Goal: Transaction & Acquisition: Book appointment/travel/reservation

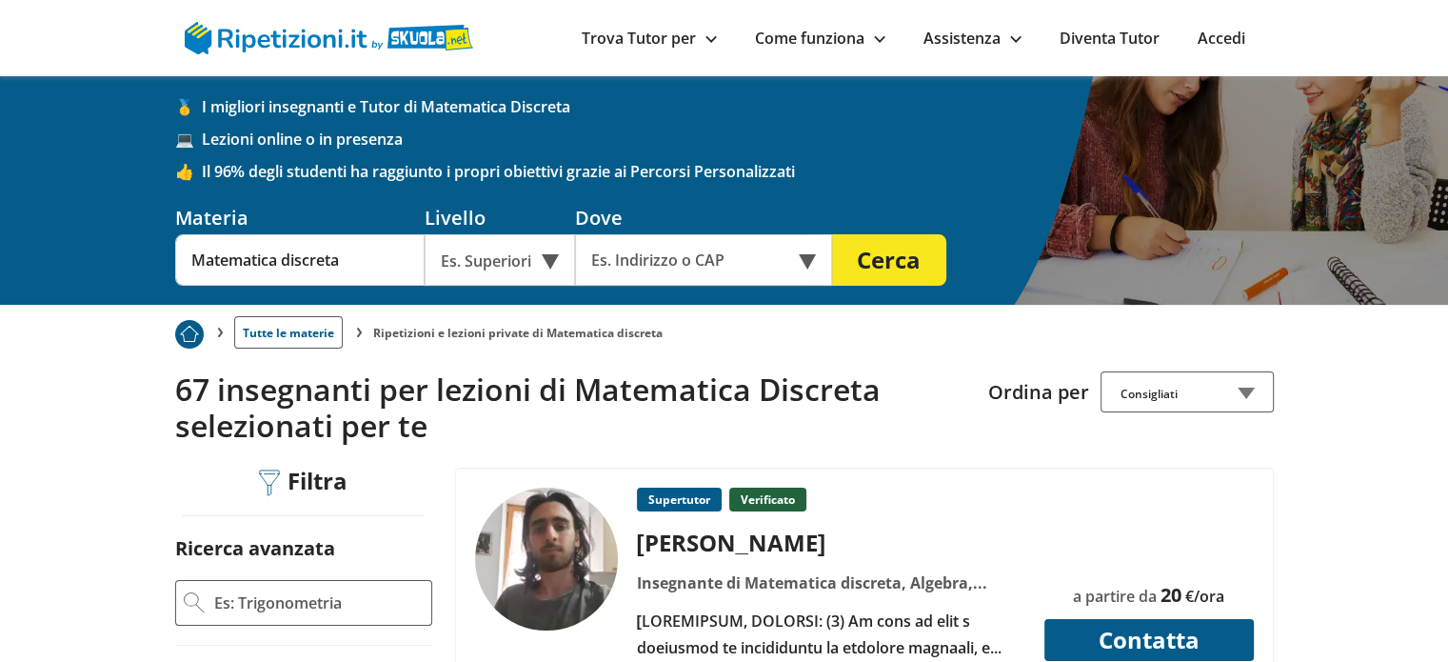
click at [533, 269] on div "Es. Superiori" at bounding box center [500, 259] width 150 height 51
click at [530, 304] on div "Università" at bounding box center [499, 305] width 131 height 38
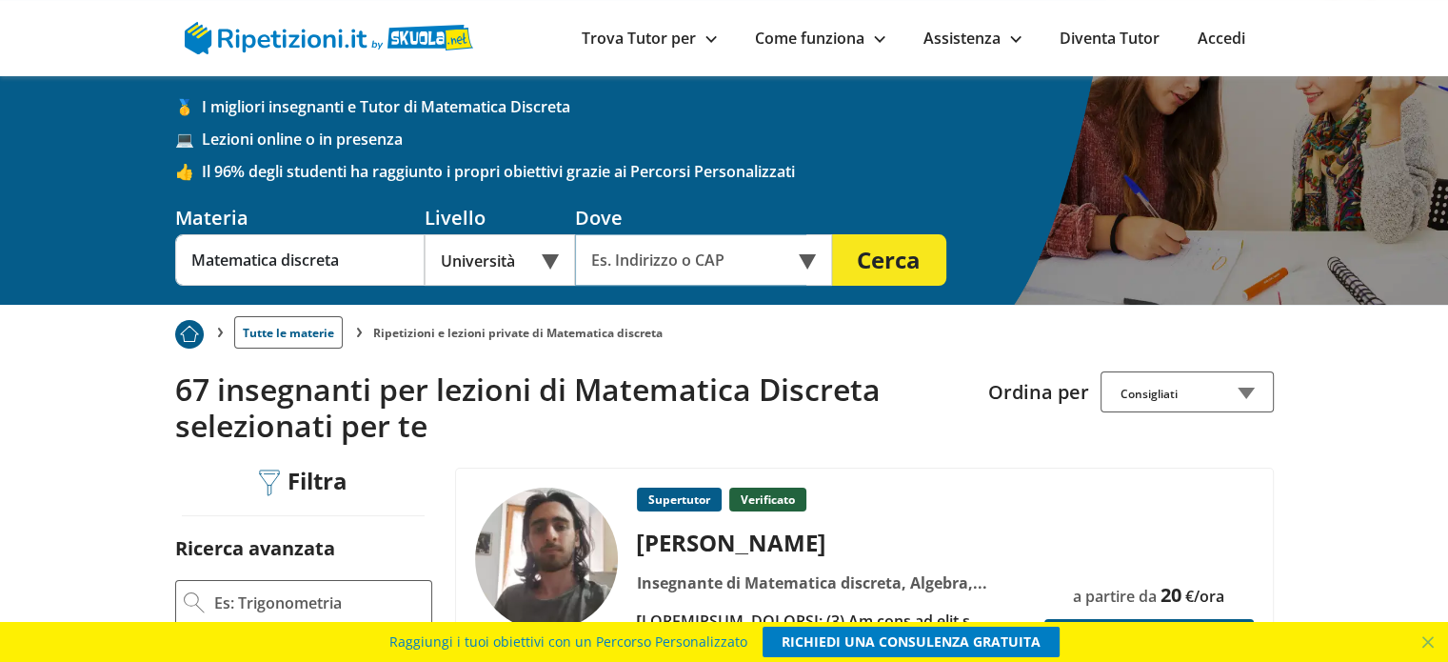
click at [640, 266] on input "text" at bounding box center [690, 259] width 231 height 51
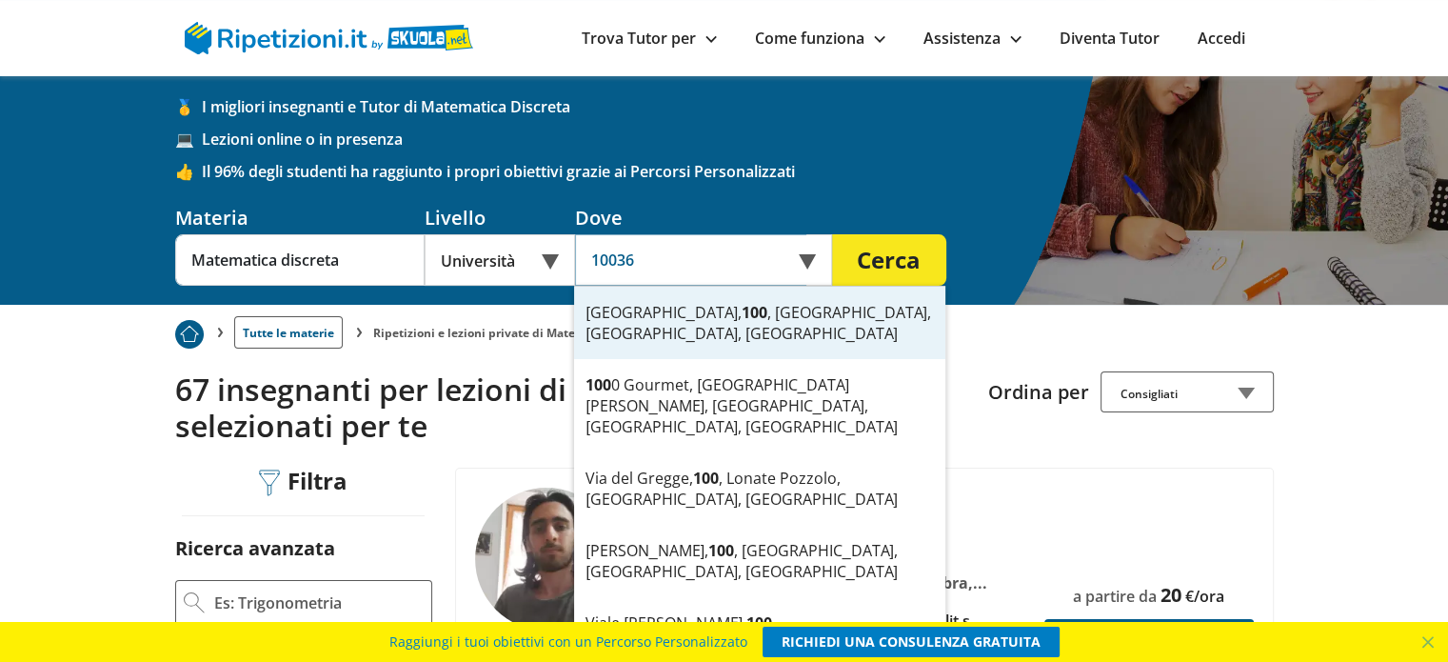
type input "10036"
click at [832, 234] on button "Cerca" at bounding box center [889, 259] width 114 height 51
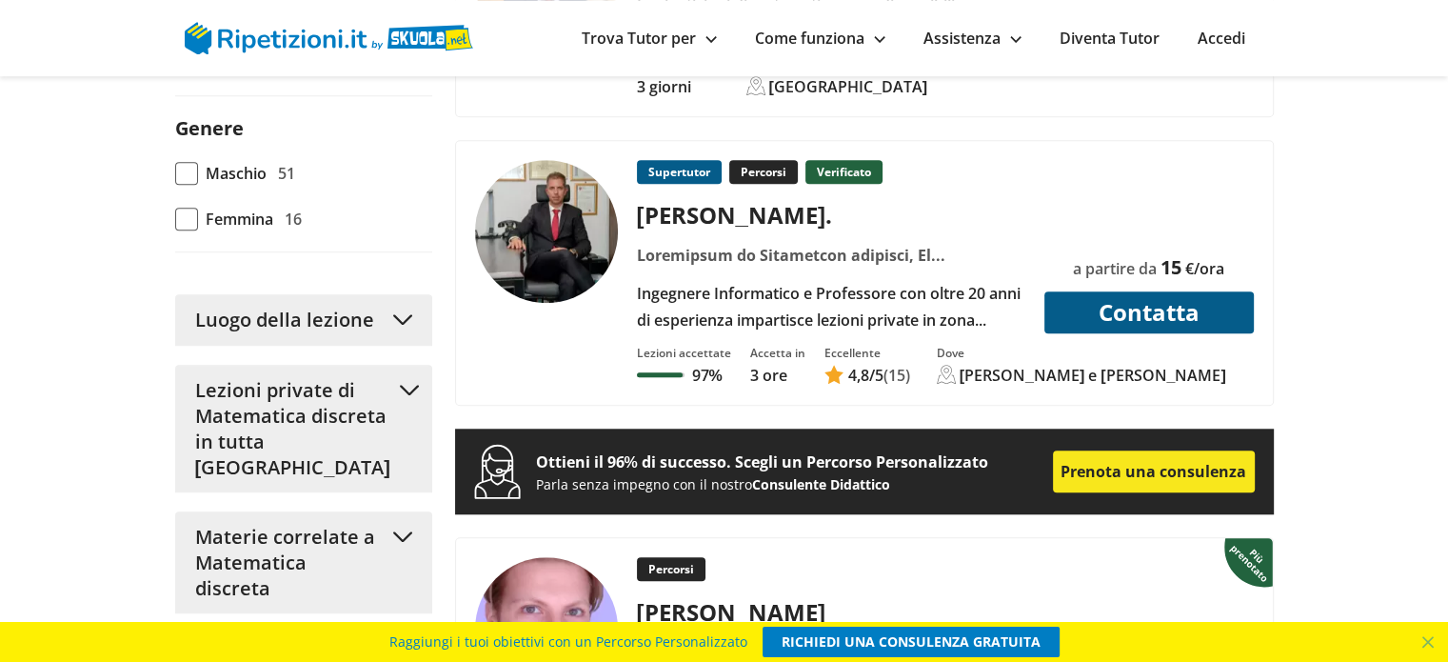
scroll to position [1588, 0]
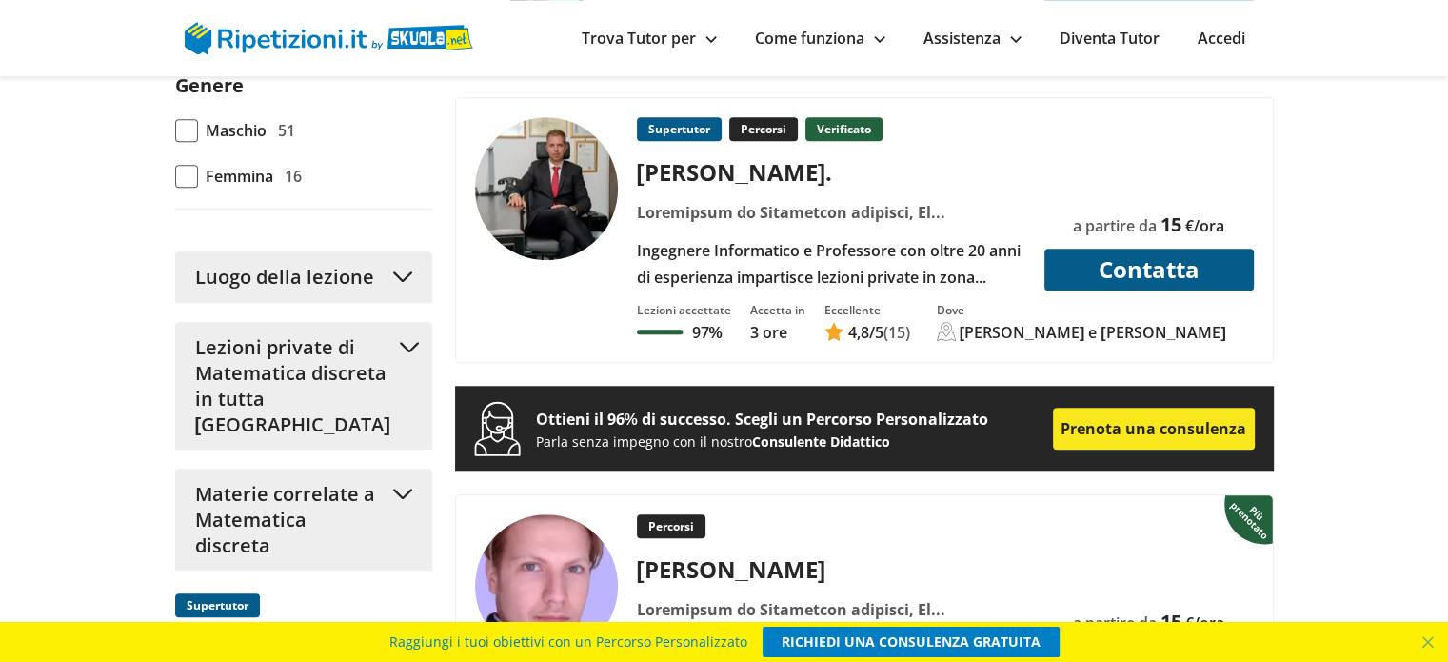
click at [404, 260] on button "Luogo della lezione" at bounding box center [303, 276] width 257 height 51
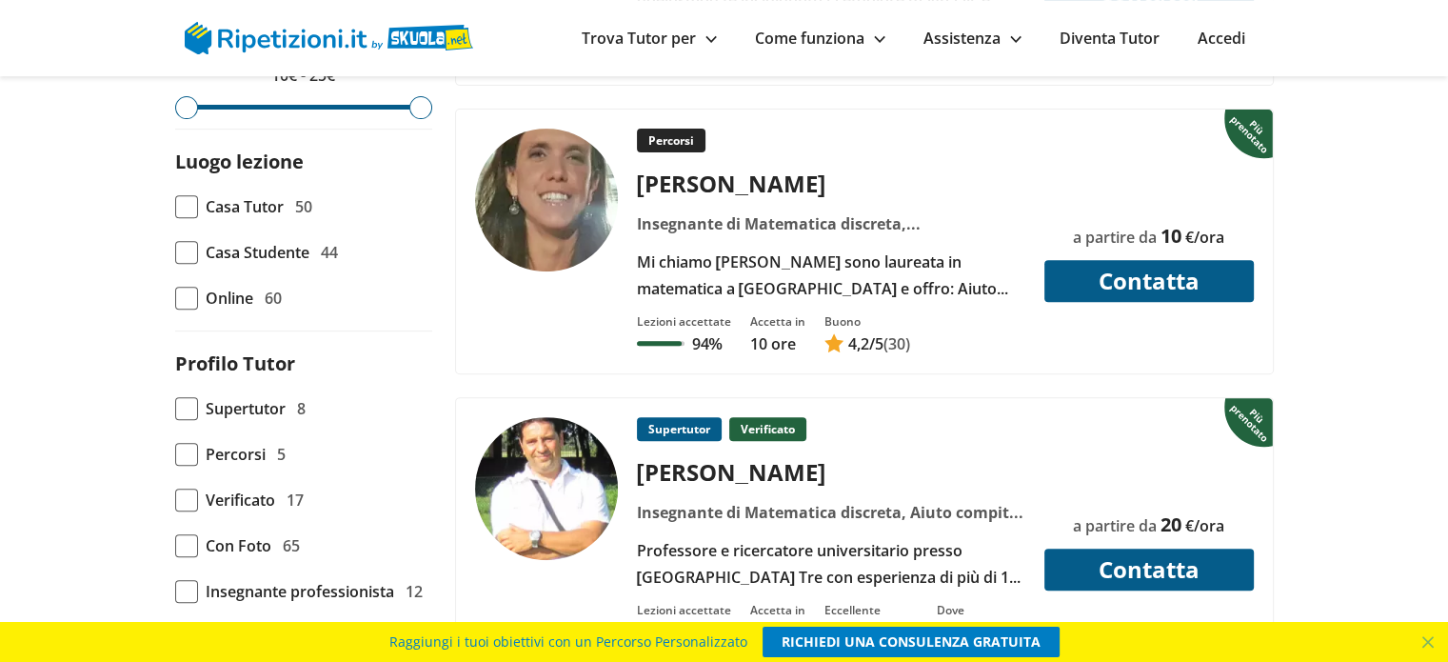
scroll to position [864, 0]
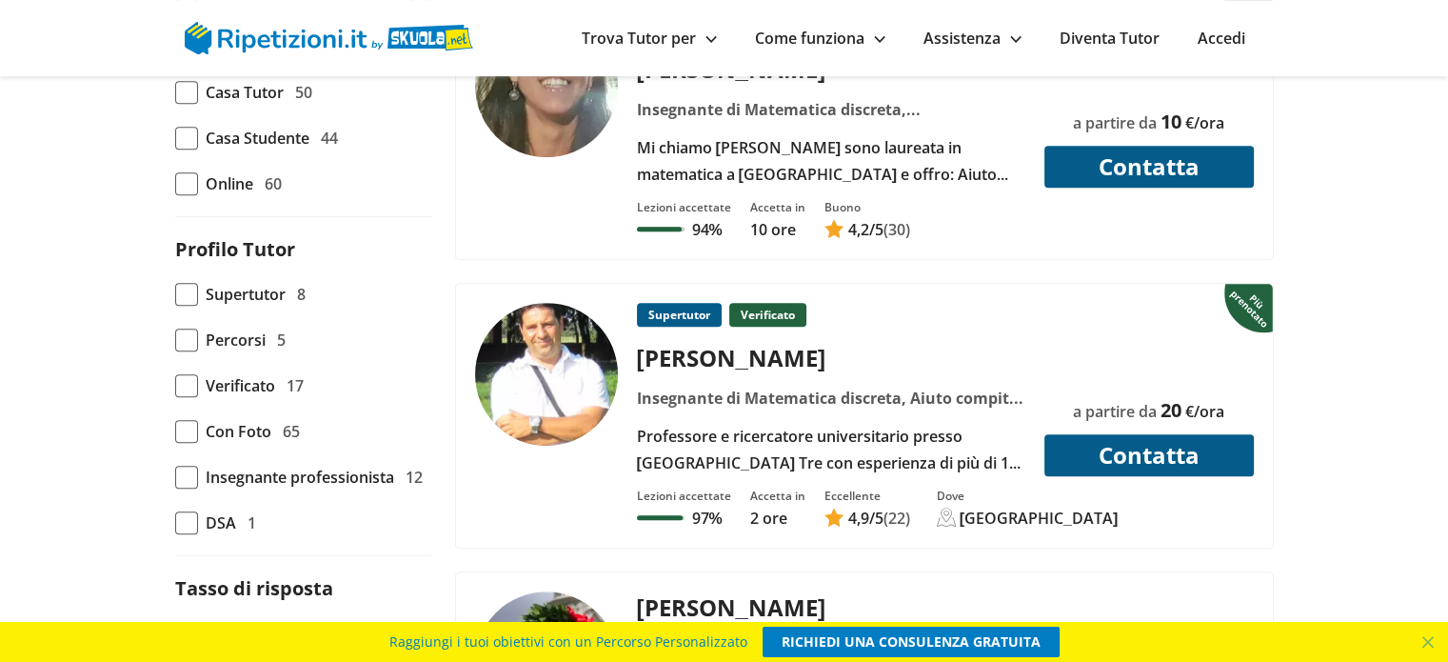
click at [592, 401] on img at bounding box center [546, 374] width 143 height 143
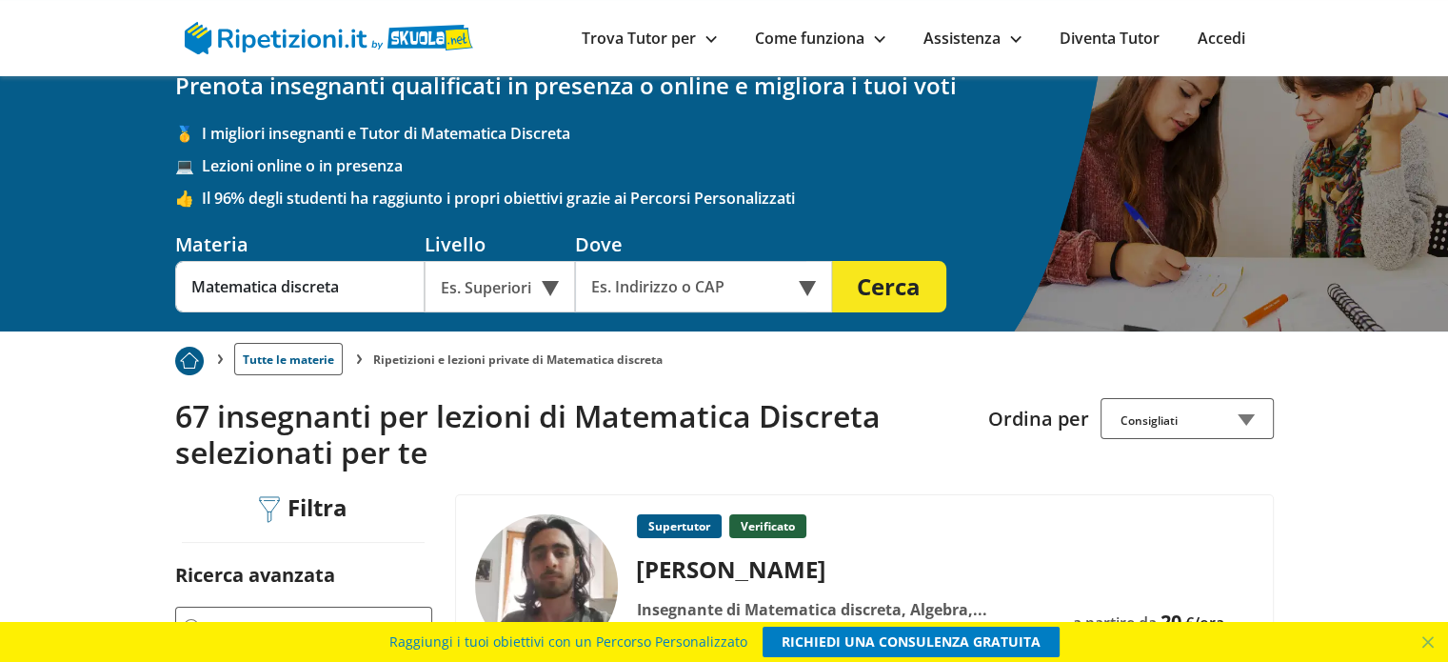
scroll to position [52, 0]
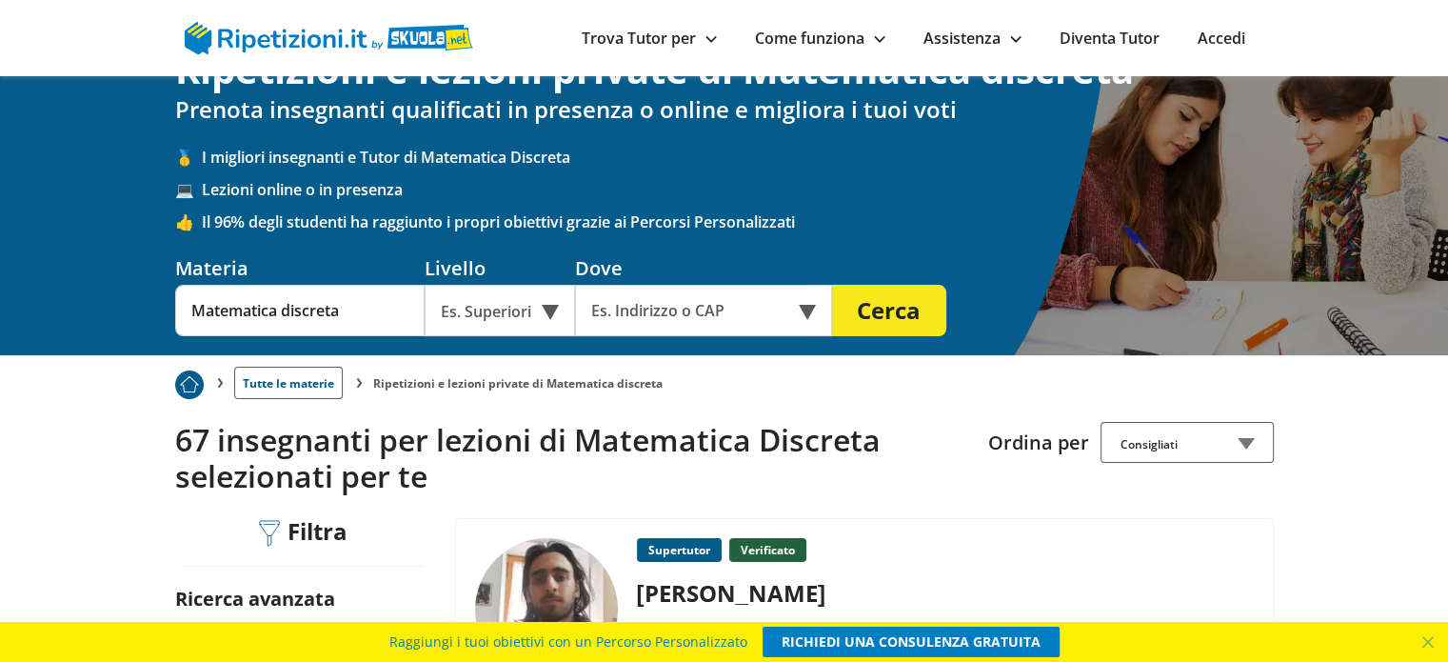
click at [545, 299] on div "Es. Superiori" at bounding box center [500, 310] width 150 height 51
click at [527, 345] on div "Università" at bounding box center [499, 355] width 131 height 38
click at [629, 299] on input "text" at bounding box center [690, 310] width 231 height 51
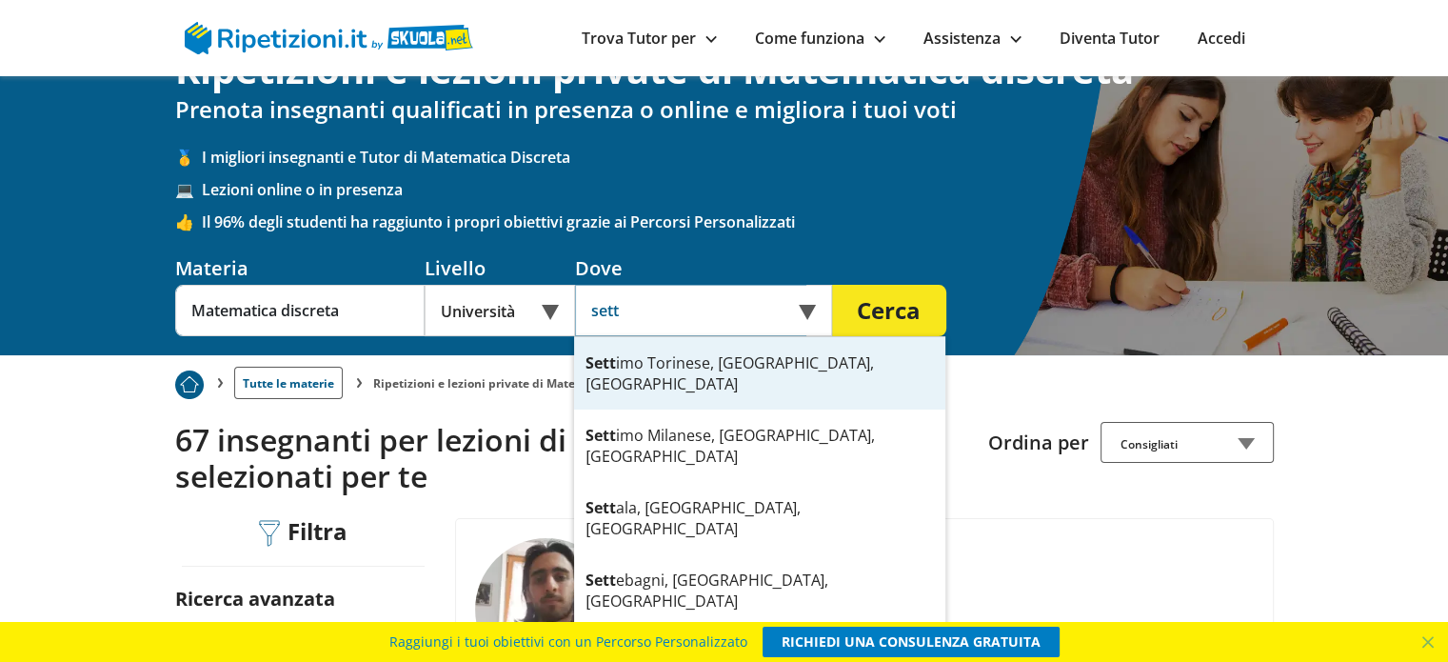
click at [644, 365] on div "Sett imo Torinese, TO, Italia" at bounding box center [759, 373] width 371 height 72
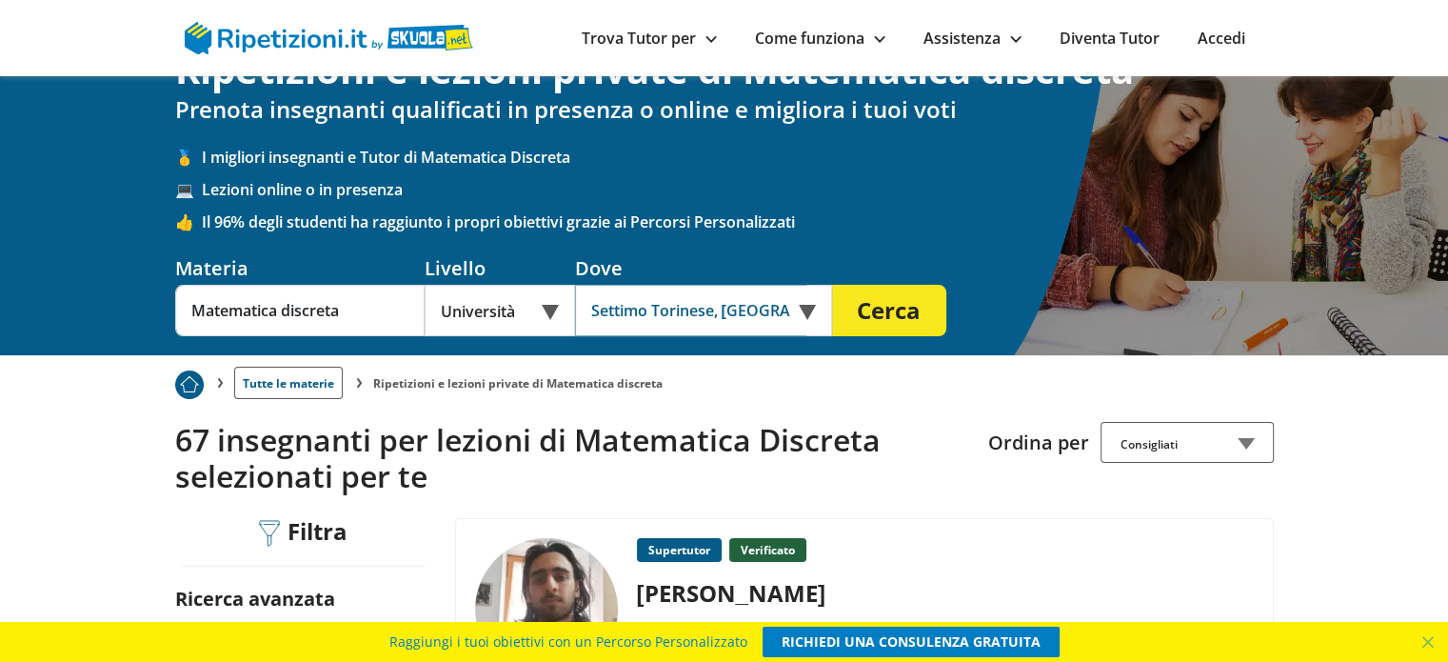
type input "Settimo Torinese, [GEOGRAPHIC_DATA], [GEOGRAPHIC_DATA]"
click at [861, 311] on button "Cerca" at bounding box center [889, 310] width 114 height 51
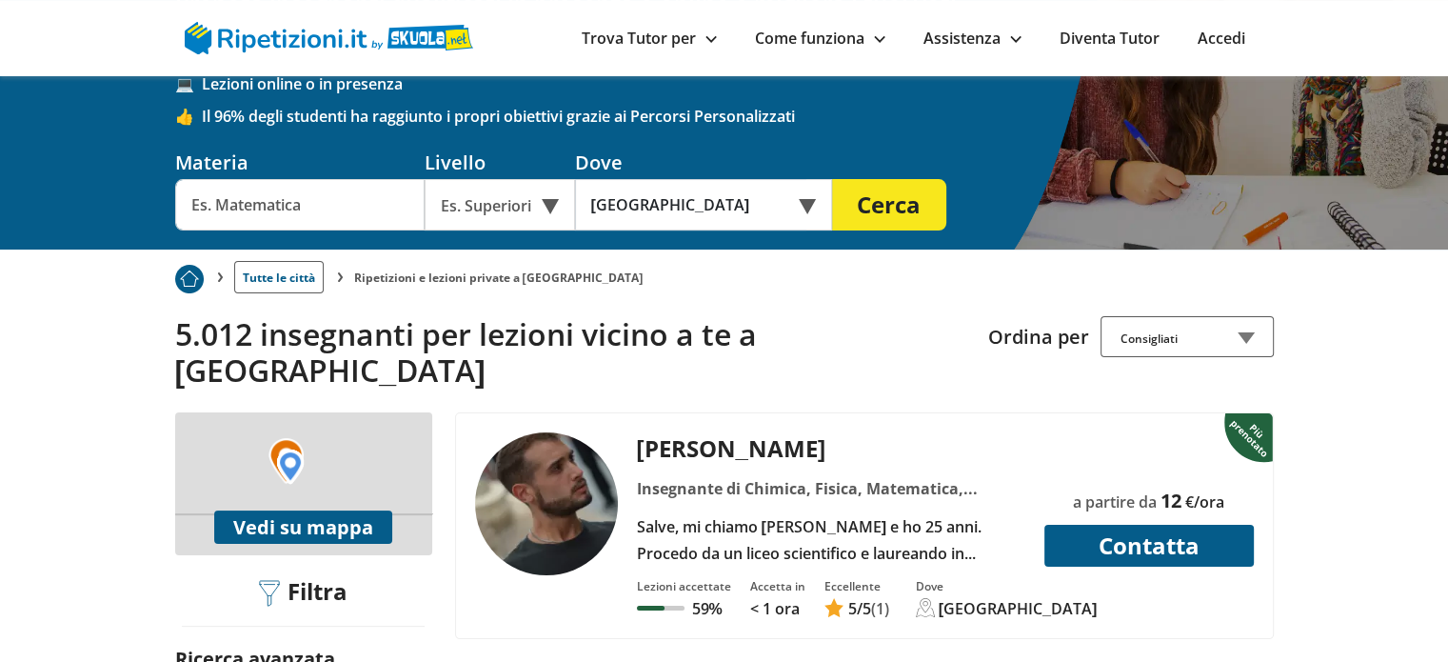
scroll to position [166, 0]
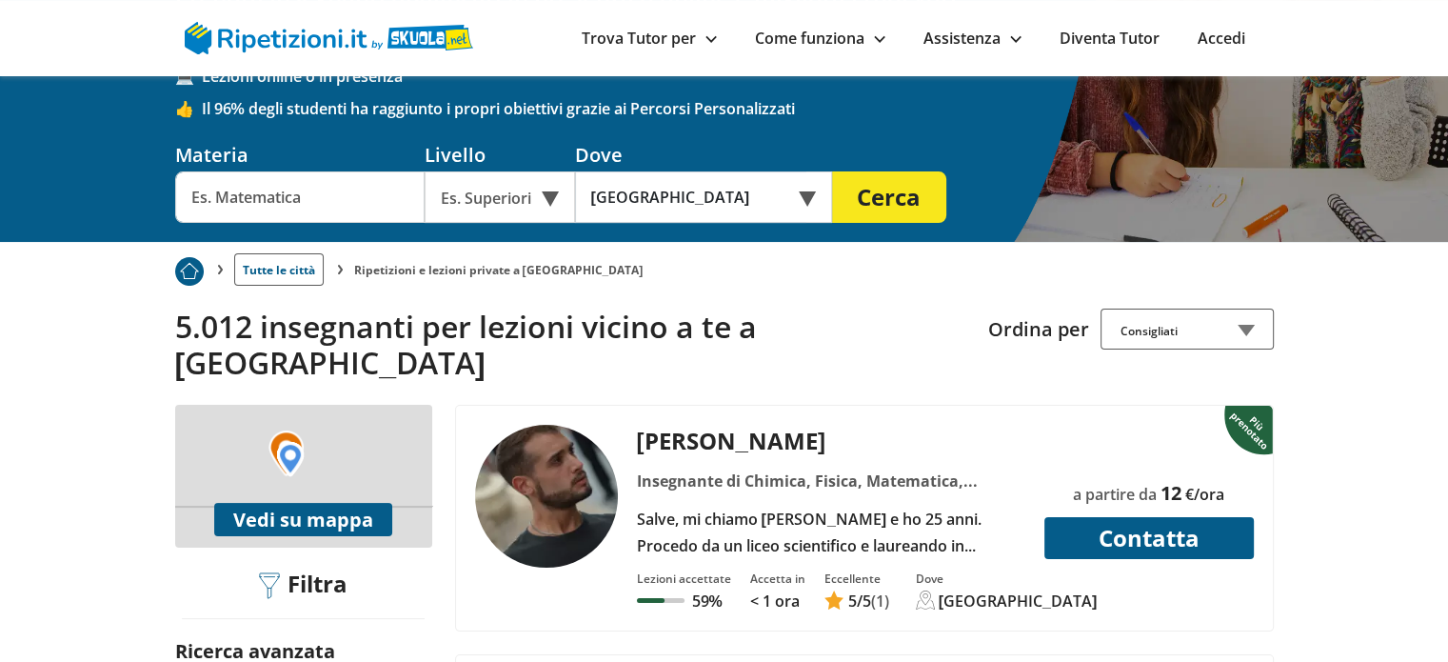
click at [295, 503] on button "Vedi su mappa" at bounding box center [303, 519] width 178 height 33
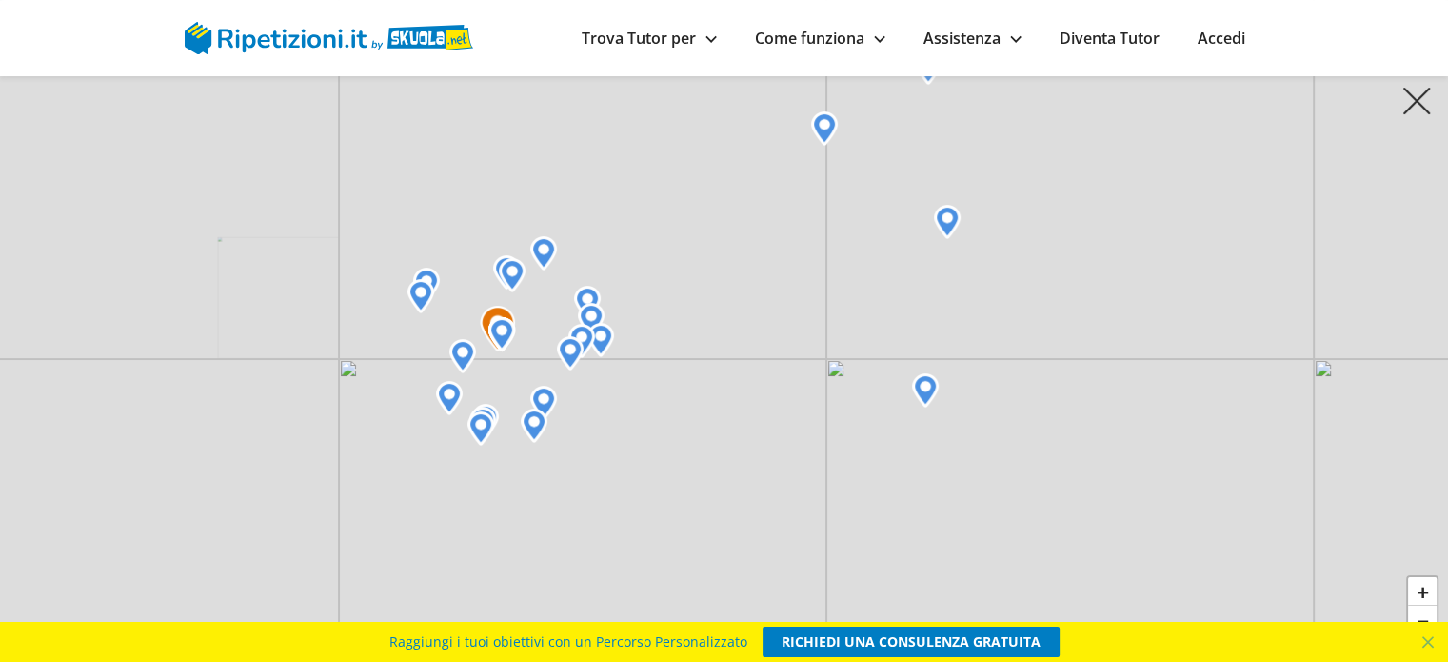
click at [446, 359] on div "+ − Leaflet" at bounding box center [724, 331] width 1448 height 662
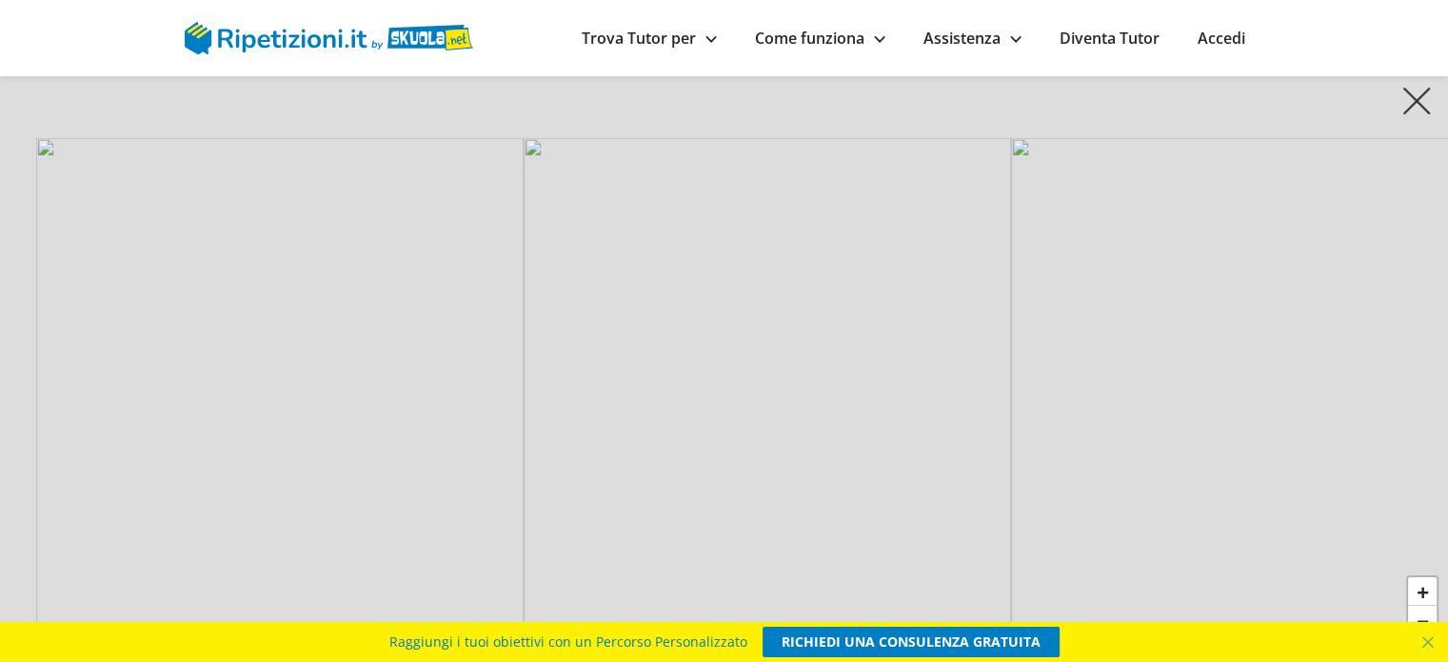
drag, startPoint x: 443, startPoint y: 156, endPoint x: 742, endPoint y: 597, distance: 532.6
click at [742, 597] on div "+ − Leaflet" at bounding box center [724, 331] width 1448 height 662
drag, startPoint x: 563, startPoint y: 467, endPoint x: 707, endPoint y: 605, distance: 199.3
click at [707, 605] on div "+ − Leaflet" at bounding box center [724, 331] width 1448 height 662
drag, startPoint x: 569, startPoint y: 155, endPoint x: 962, endPoint y: 553, distance: 558.7
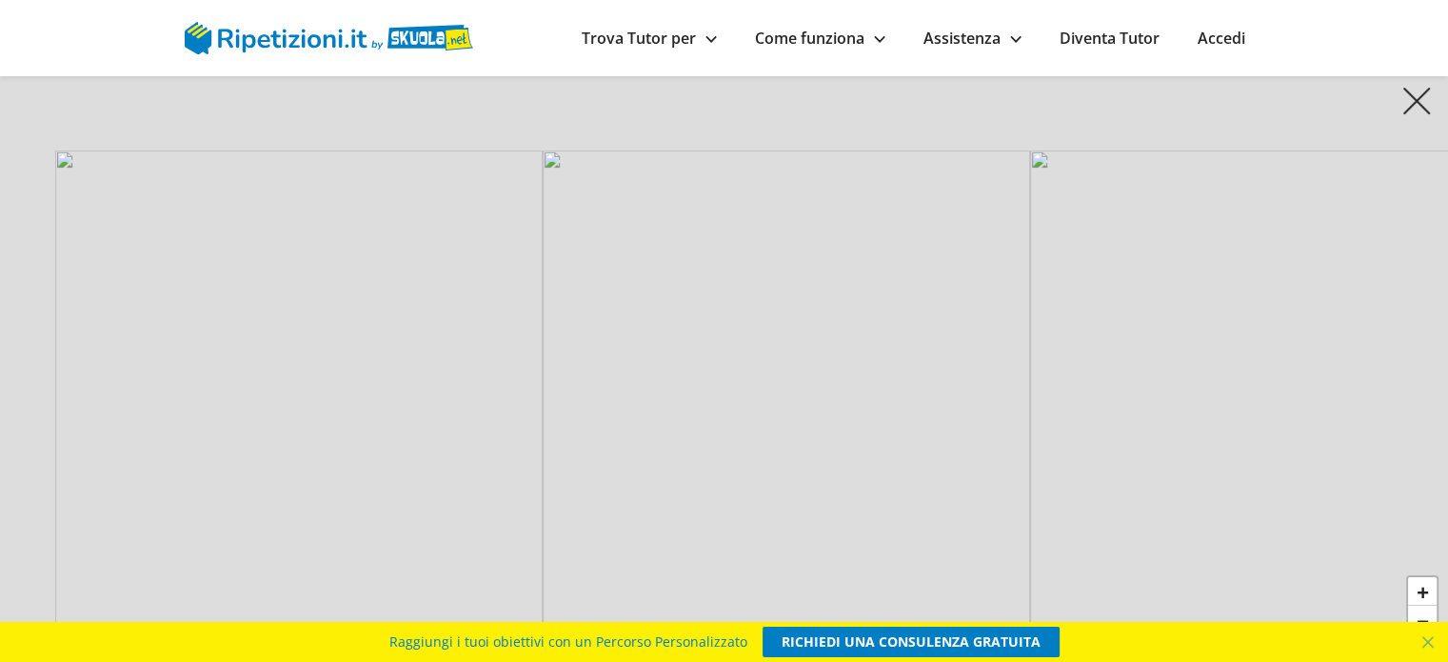
click at [962, 553] on div "+ − Leaflet" at bounding box center [724, 331] width 1448 height 662
drag, startPoint x: 813, startPoint y: 502, endPoint x: 851, endPoint y: 536, distance: 51.2
click at [851, 536] on div "+ − Leaflet" at bounding box center [724, 331] width 1448 height 662
click at [611, 356] on div "+ − Leaflet" at bounding box center [724, 331] width 1448 height 662
drag, startPoint x: 488, startPoint y: 155, endPoint x: 555, endPoint y: 349, distance: 205.3
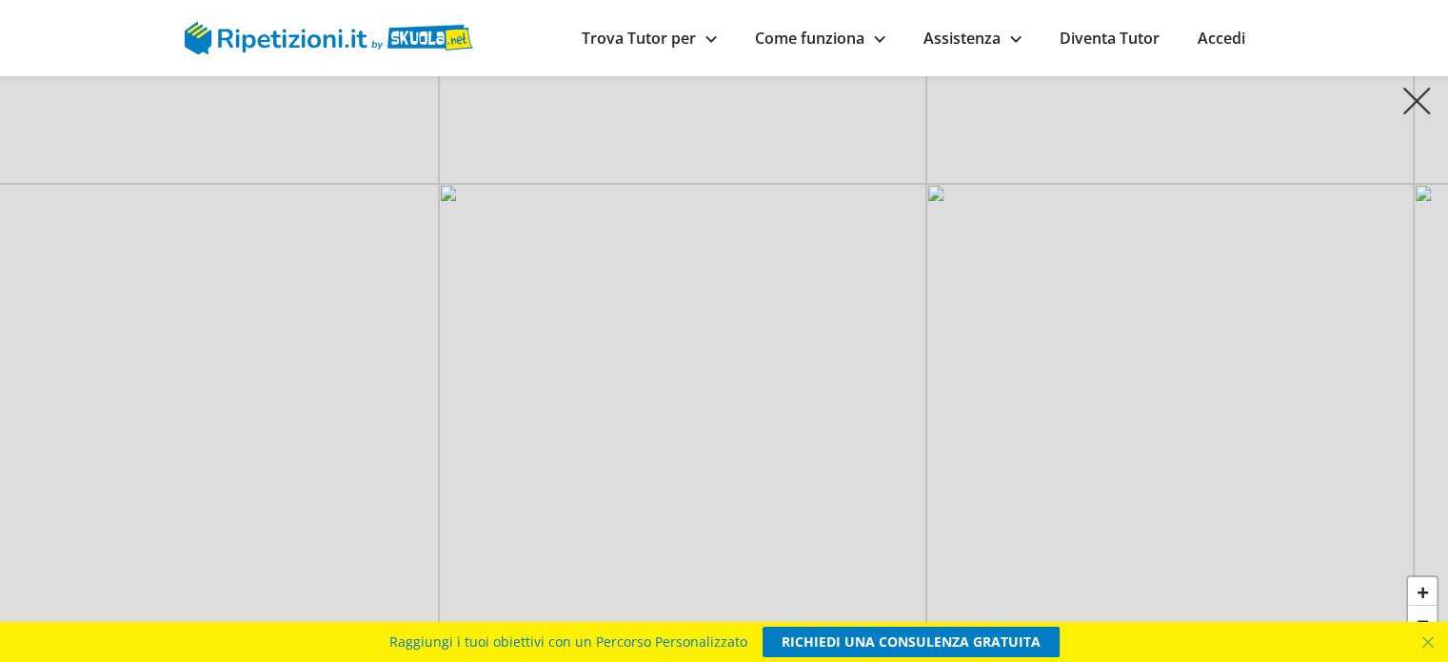
click at [555, 349] on div "+ − Leaflet" at bounding box center [724, 331] width 1448 height 662
drag, startPoint x: 569, startPoint y: 439, endPoint x: 597, endPoint y: 572, distance: 136.1
click at [597, 572] on div "+ − Leaflet" at bounding box center [724, 331] width 1448 height 662
drag, startPoint x: 505, startPoint y: 387, endPoint x: 731, endPoint y: 478, distance: 244.3
click at [731, 478] on div "+ − Leaflet" at bounding box center [724, 331] width 1448 height 662
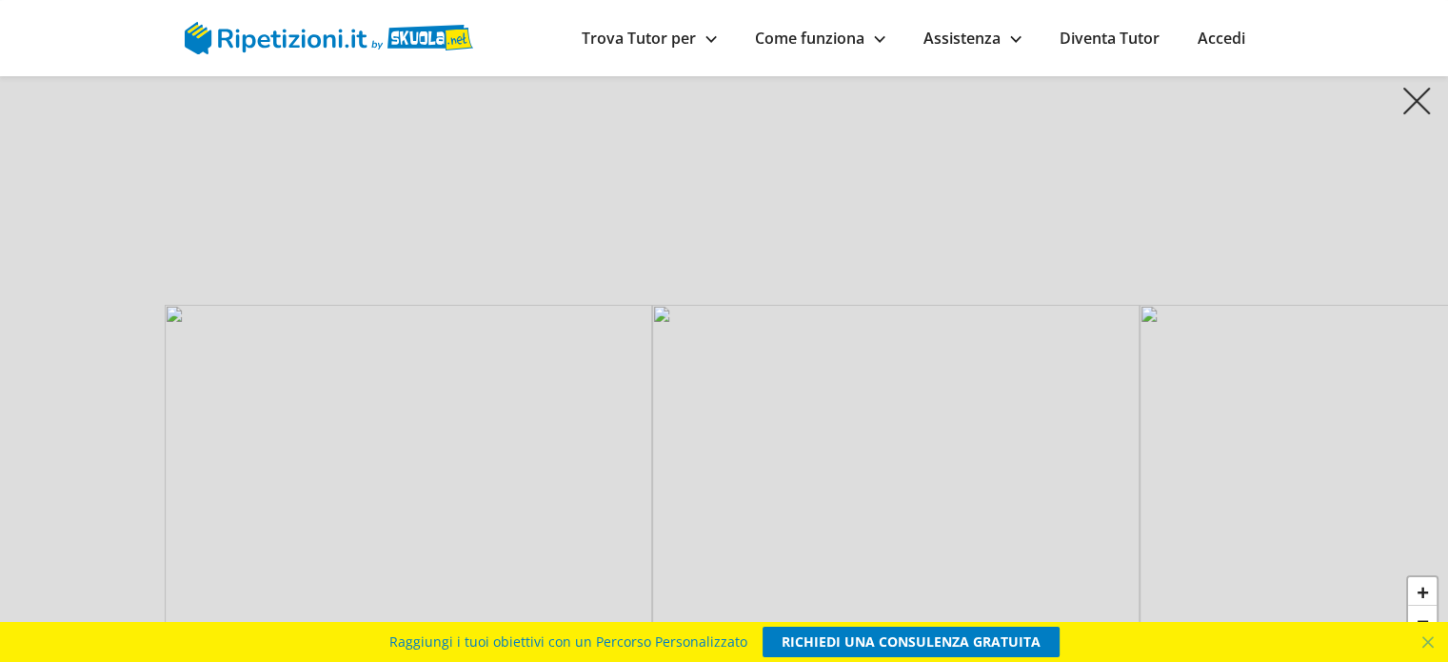
drag, startPoint x: 404, startPoint y: 136, endPoint x: 681, endPoint y: 555, distance: 502.2
click at [681, 555] on div "+ − Leaflet" at bounding box center [724, 331] width 1448 height 662
drag, startPoint x: 308, startPoint y: 187, endPoint x: 645, endPoint y: 586, distance: 522.3
click at [645, 586] on div "+ − Leaflet" at bounding box center [724, 331] width 1448 height 662
drag, startPoint x: 267, startPoint y: 144, endPoint x: 601, endPoint y: 496, distance: 485.5
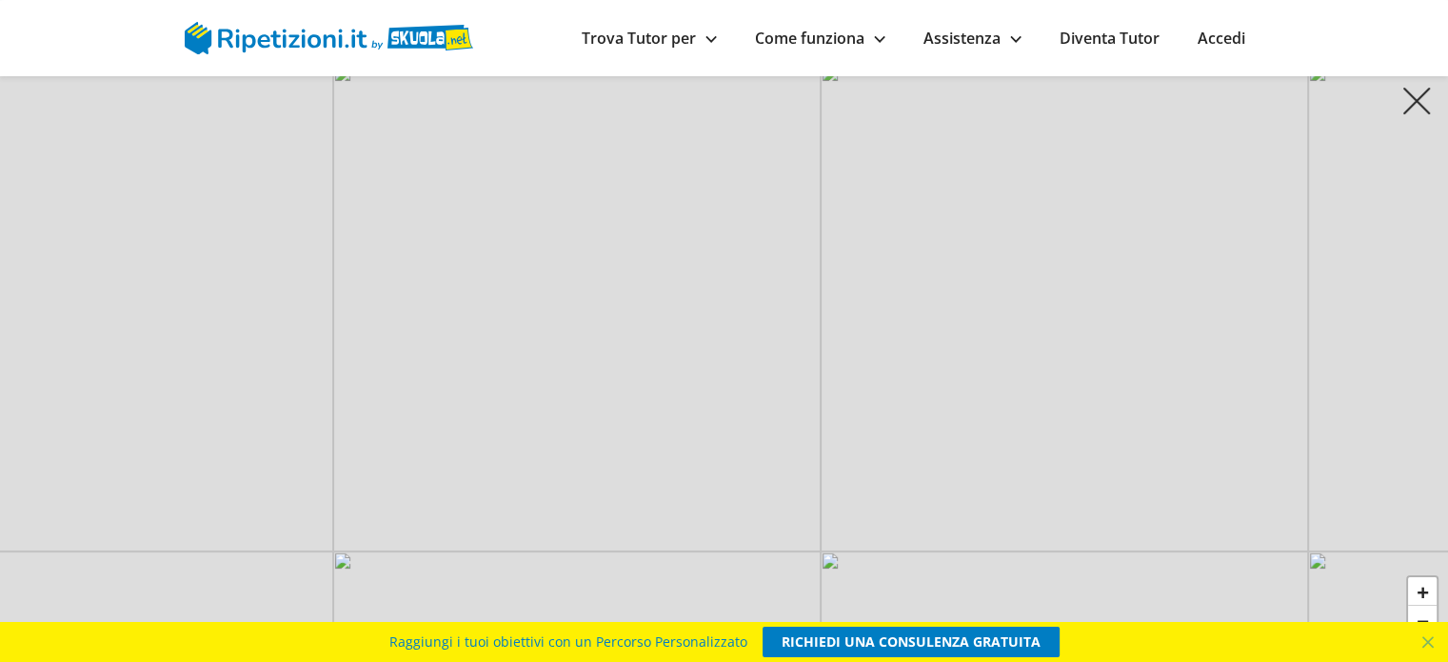
click at [601, 496] on div "+ − Leaflet" at bounding box center [724, 331] width 1448 height 662
drag, startPoint x: 301, startPoint y: 221, endPoint x: 678, endPoint y: 562, distance: 508.2
click at [678, 562] on div "+ − Leaflet" at bounding box center [724, 331] width 1448 height 662
drag, startPoint x: 291, startPoint y: 143, endPoint x: 627, endPoint y: 482, distance: 477.3
click at [627, 482] on div "+ − Leaflet" at bounding box center [724, 331] width 1448 height 662
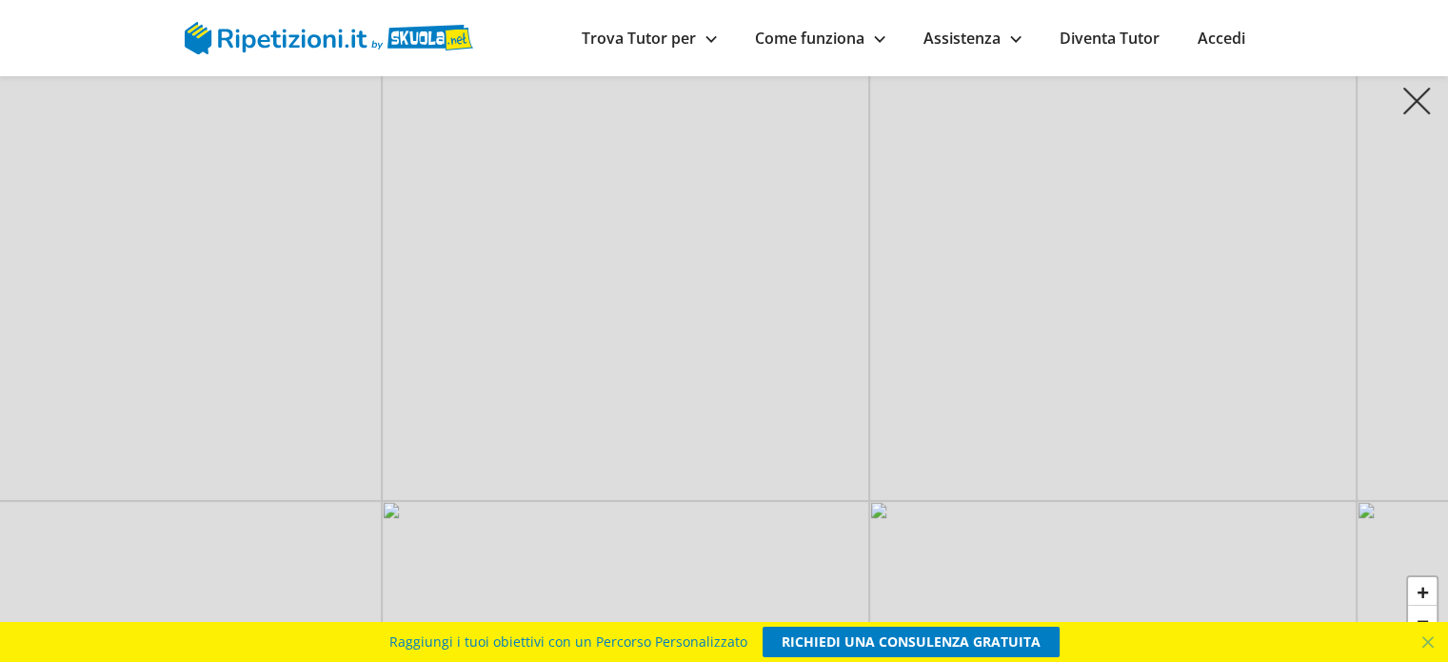
drag, startPoint x: 577, startPoint y: 401, endPoint x: 381, endPoint y: 133, distance: 331.7
click at [381, 133] on div "+ − Leaflet" at bounding box center [724, 331] width 1448 height 662
drag, startPoint x: 532, startPoint y: 374, endPoint x: 370, endPoint y: 221, distance: 222.9
click at [370, 221] on div "+ − Leaflet" at bounding box center [724, 331] width 1448 height 662
drag, startPoint x: 388, startPoint y: 393, endPoint x: 579, endPoint y: 213, distance: 262.0
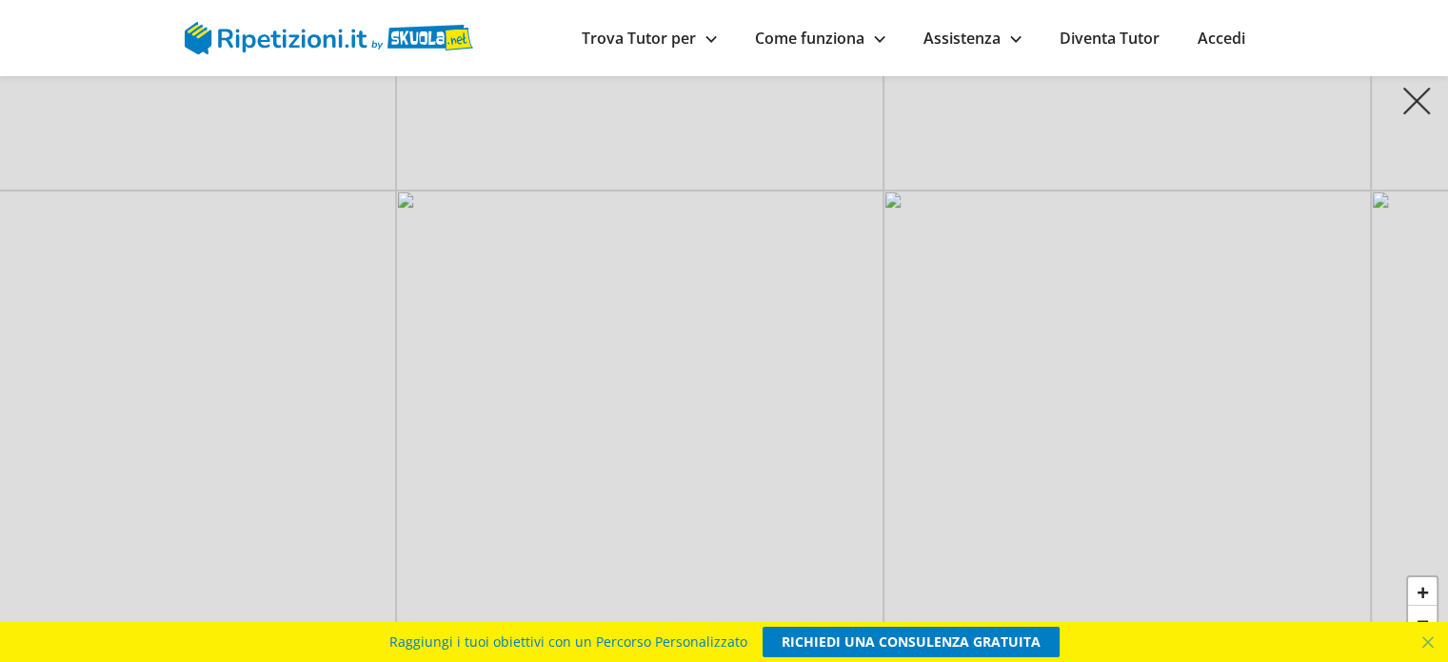
click at [588, 208] on div "+ − Leaflet" at bounding box center [724, 331] width 1448 height 662
drag, startPoint x: 465, startPoint y: 312, endPoint x: 475, endPoint y: 224, distance: 89.2
click at [475, 217] on div "+ − Leaflet" at bounding box center [724, 331] width 1448 height 662
drag, startPoint x: 458, startPoint y: 345, endPoint x: 466, endPoint y: 307, distance: 37.9
click at [466, 307] on div "+ − Leaflet" at bounding box center [724, 331] width 1448 height 662
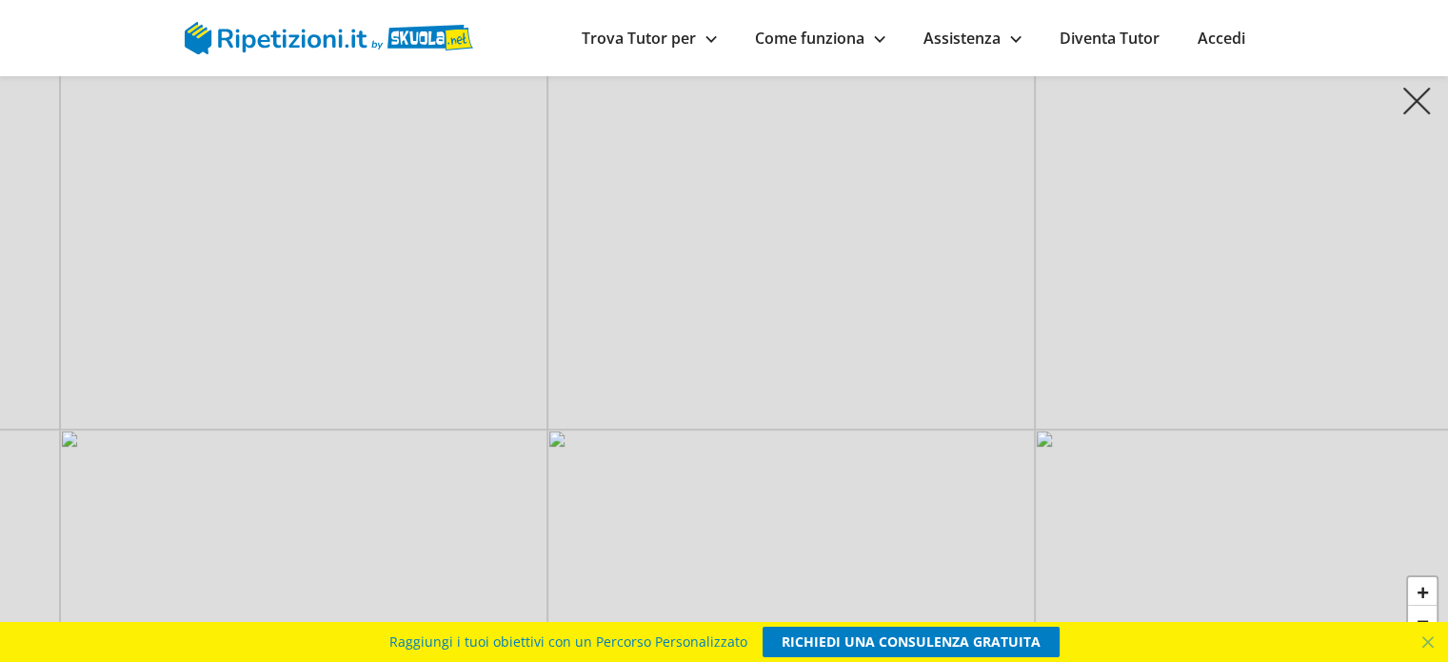
drag, startPoint x: 478, startPoint y: 448, endPoint x: 526, endPoint y: 364, distance: 97.2
click at [526, 364] on div "+ − Leaflet" at bounding box center [724, 331] width 1448 height 662
drag, startPoint x: 526, startPoint y: 364, endPoint x: 539, endPoint y: 390, distance: 29.8
click at [539, 390] on div "+ − Leaflet" at bounding box center [724, 331] width 1448 height 662
click at [1436, 643] on span at bounding box center [1428, 642] width 40 height 40
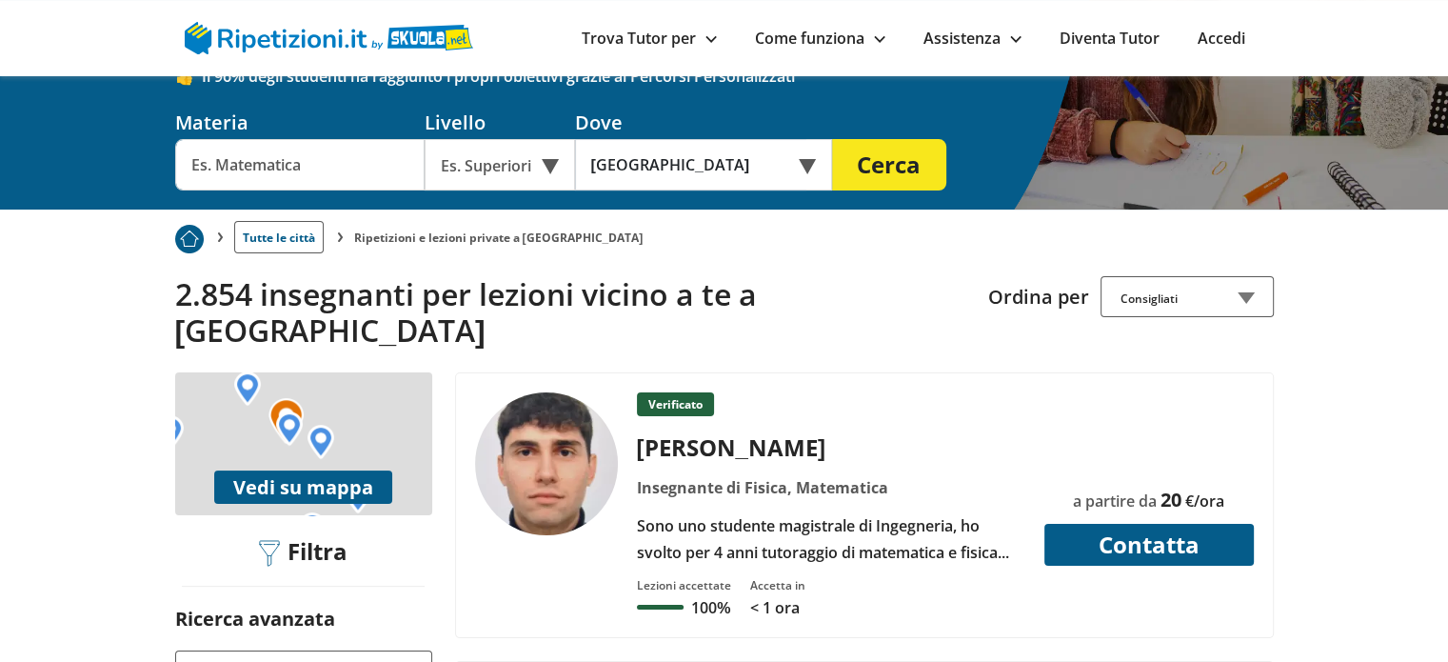
scroll to position [243, 0]
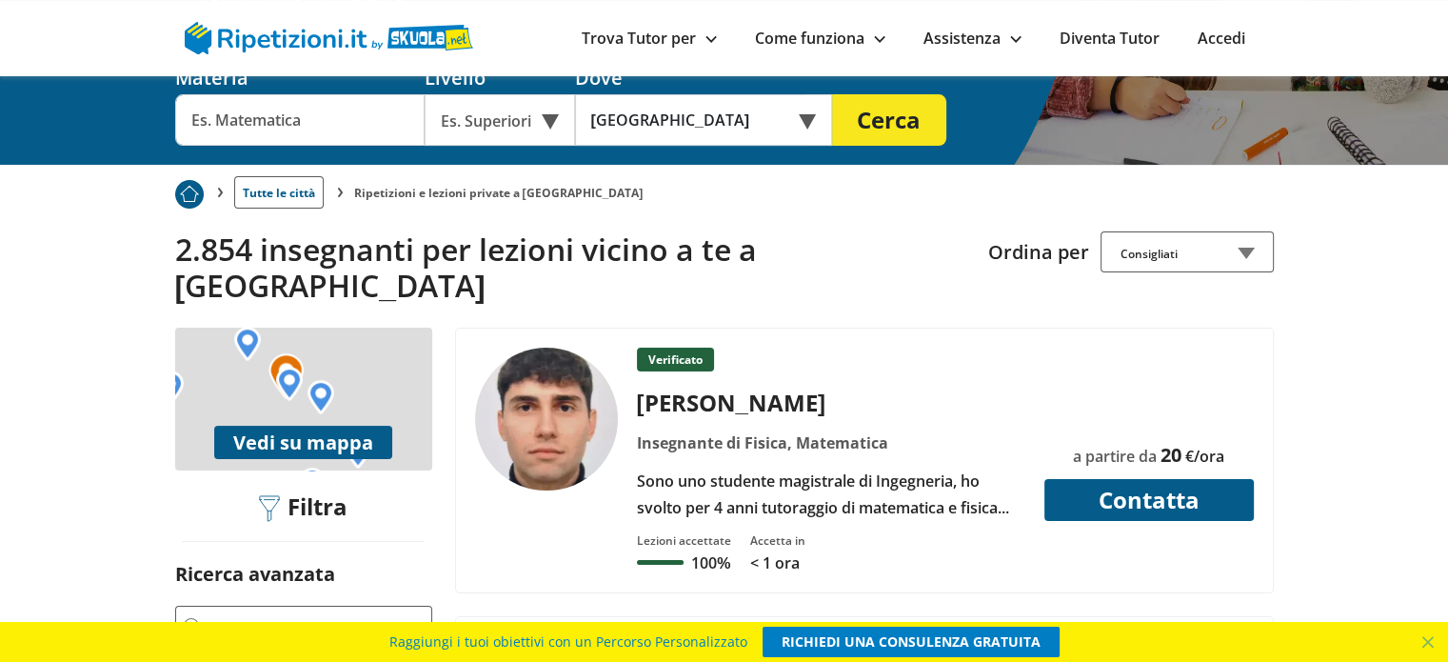
click at [343, 426] on button "Vedi su mappa" at bounding box center [303, 442] width 178 height 33
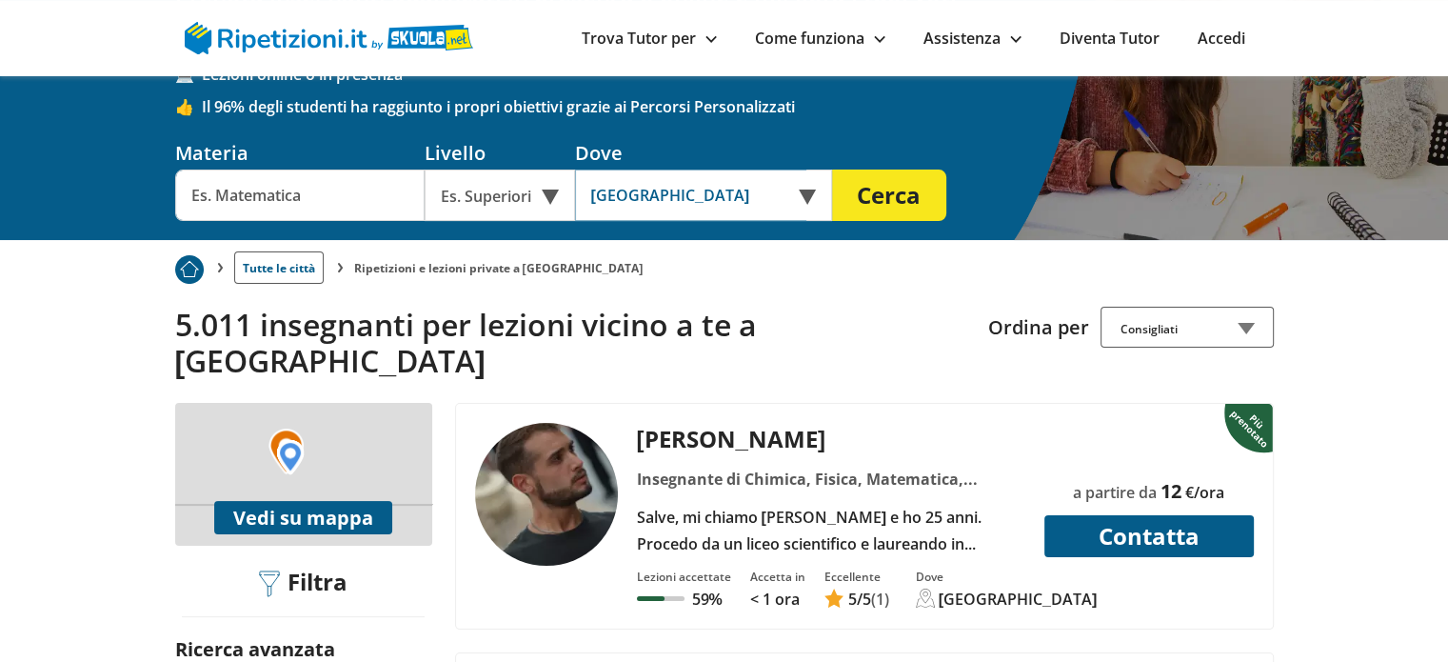
click at [649, 202] on input "[GEOGRAPHIC_DATA]" at bounding box center [690, 194] width 231 height 51
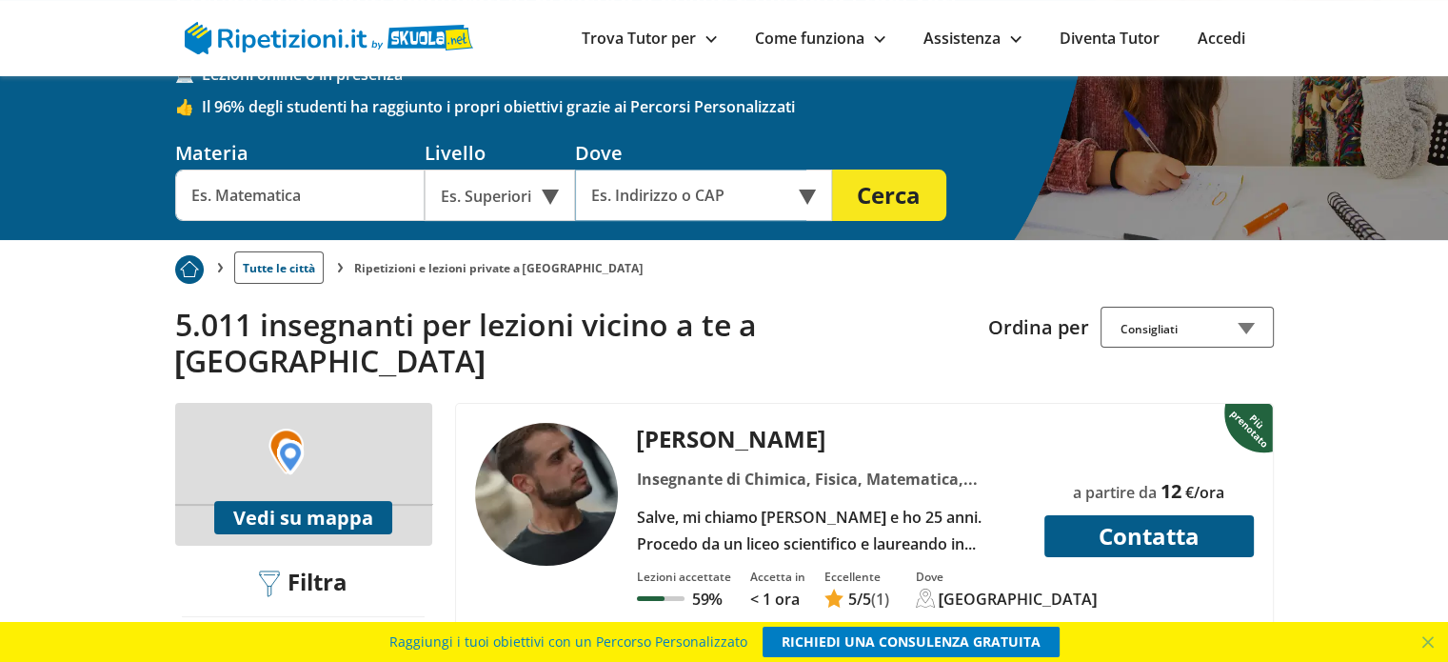
type input "s"
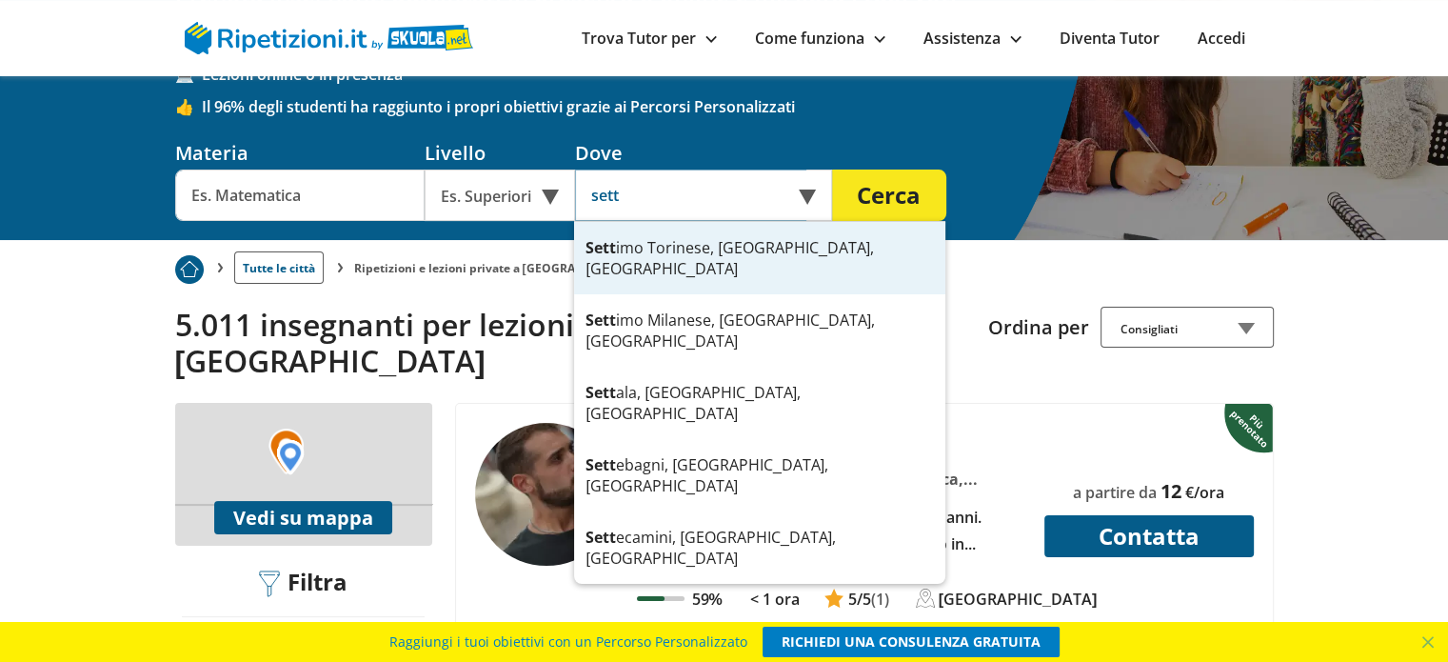
click at [669, 250] on div "Sett imo Torinese, TO, Italia" at bounding box center [759, 258] width 371 height 72
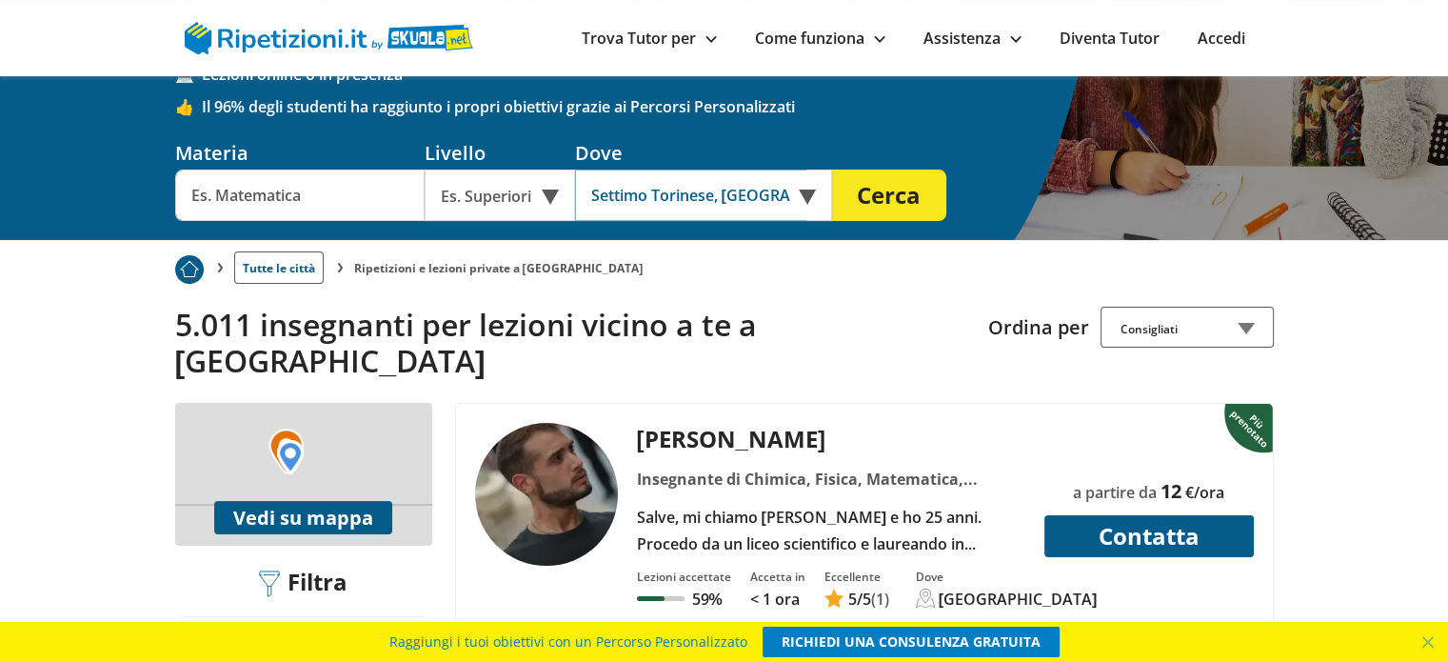
type input "Settimo Torinese, [GEOGRAPHIC_DATA], [GEOGRAPHIC_DATA]"
click at [869, 207] on button "Cerca" at bounding box center [889, 194] width 114 height 51
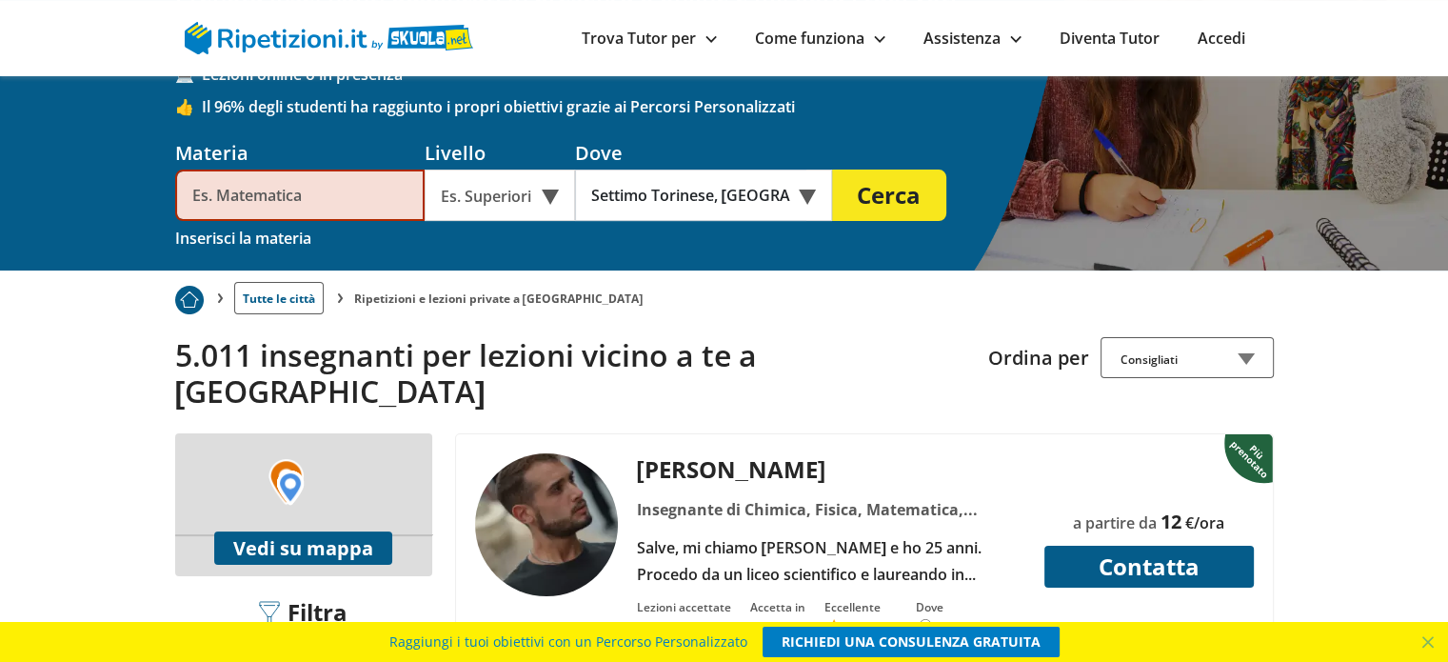
click at [316, 531] on button "Vedi su mappa" at bounding box center [303, 547] width 178 height 33
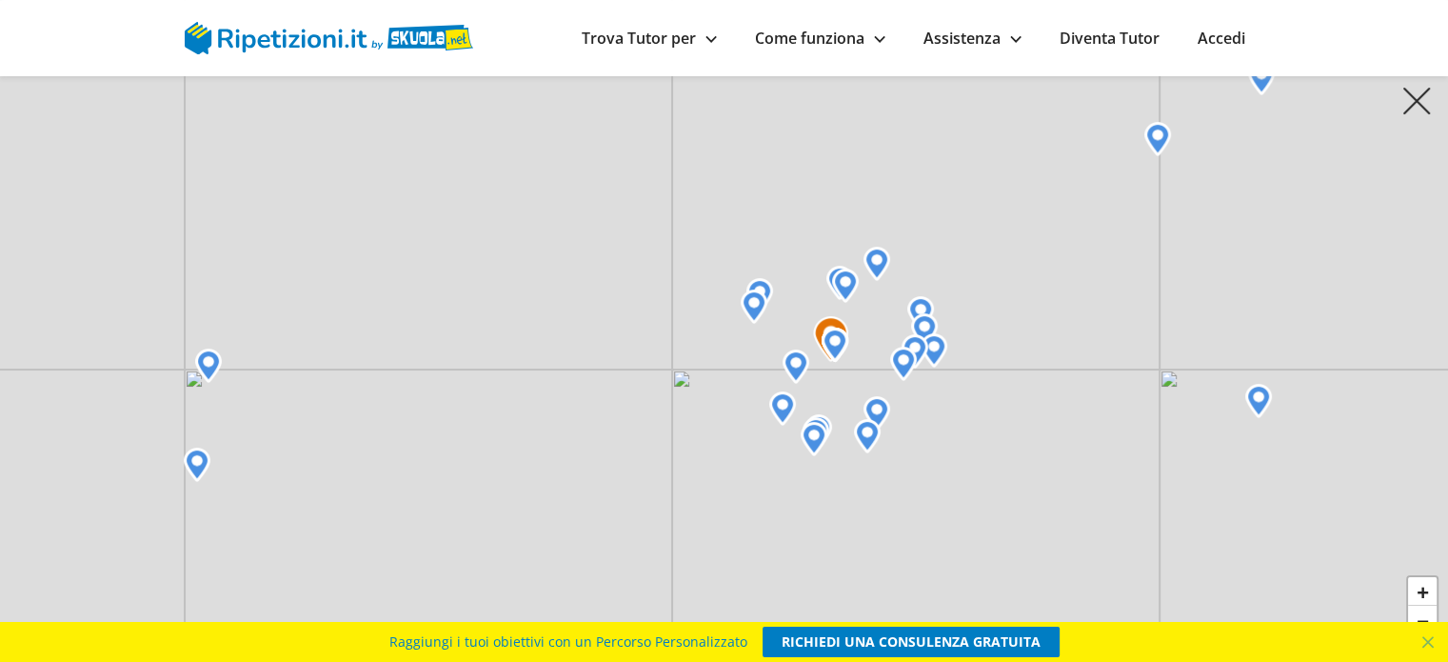
click at [1137, 258] on div "+ − Leaflet" at bounding box center [724, 331] width 1448 height 662
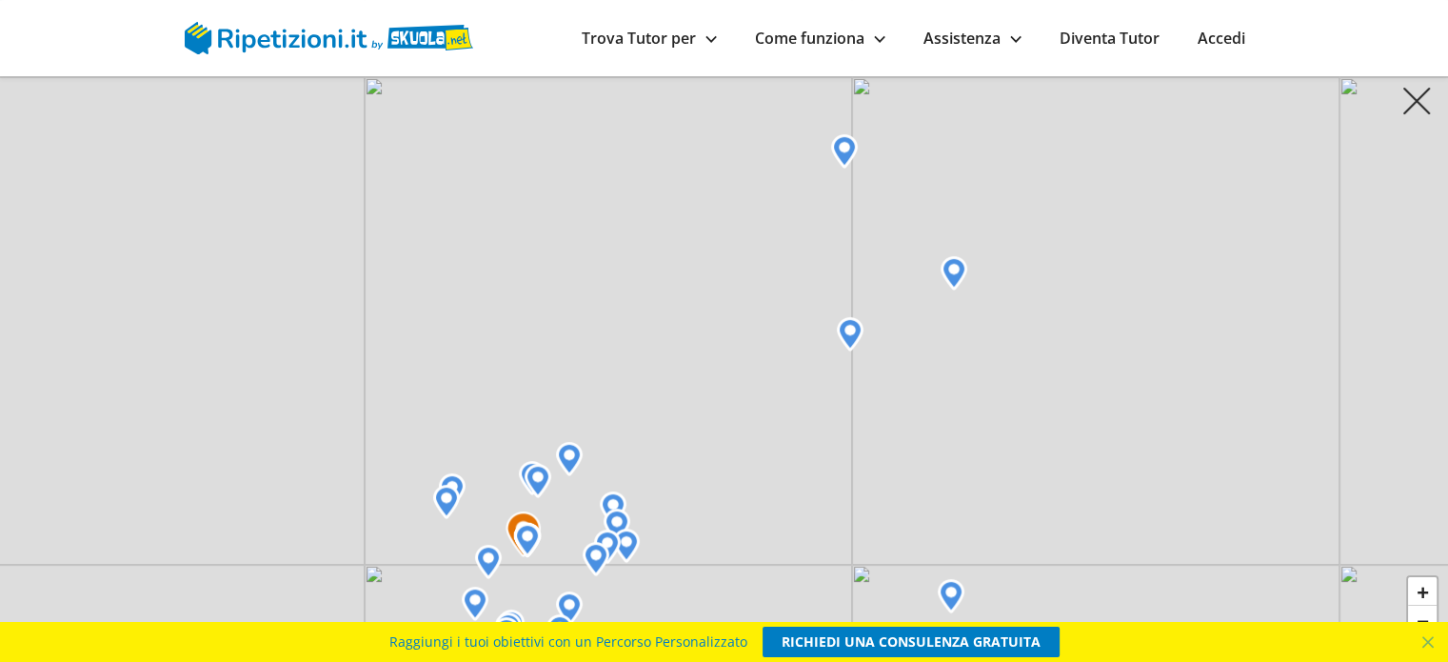
drag, startPoint x: 1137, startPoint y: 258, endPoint x: 829, endPoint y: 453, distance: 364.2
click at [829, 453] on div "+ − Leaflet" at bounding box center [724, 331] width 1448 height 662
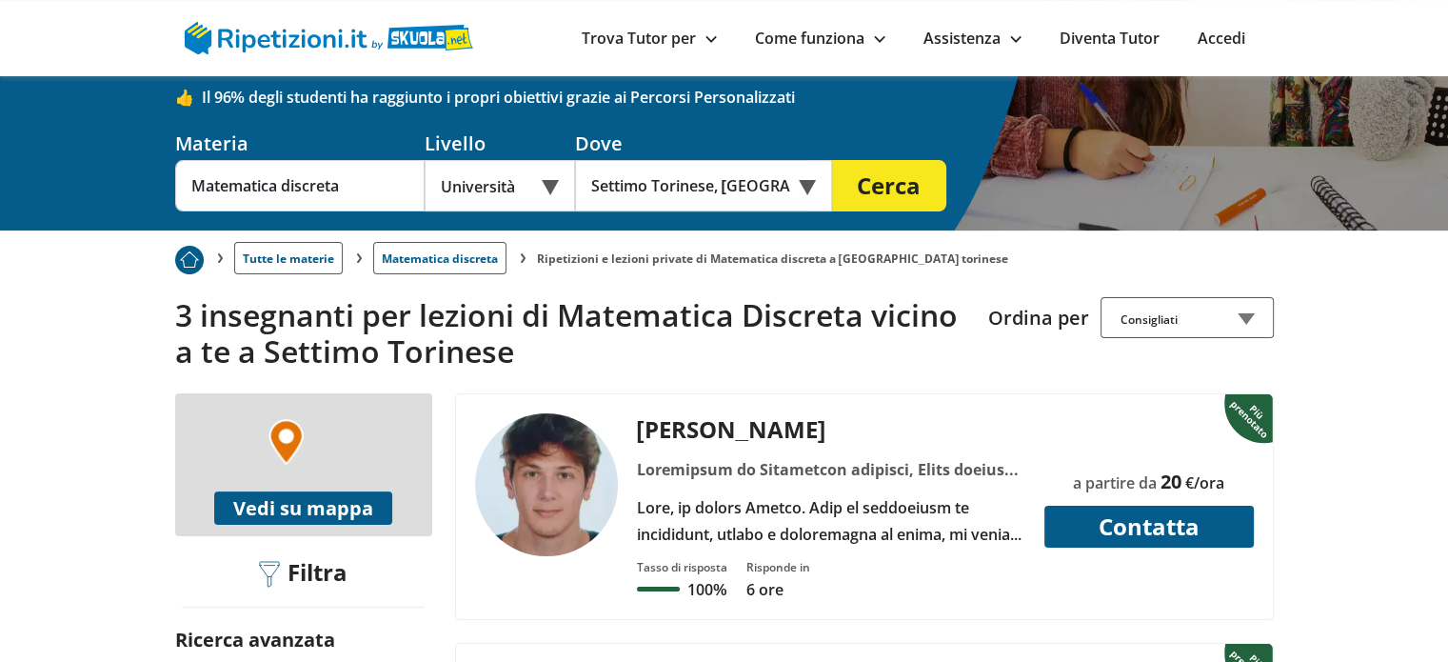
scroll to position [223, 0]
click at [503, 615] on div "[PERSON_NAME] Tasso di risposta 100% Risponde in 6 ore 20" at bounding box center [864, 506] width 817 height 225
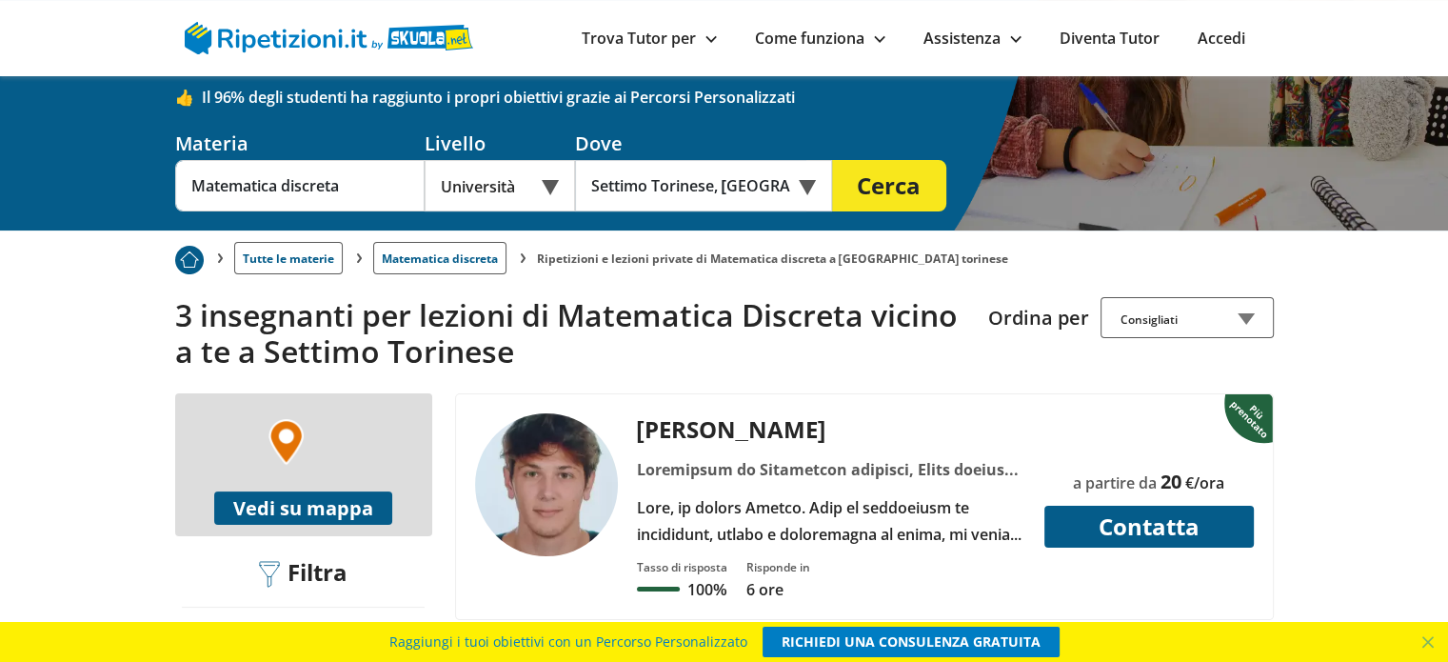
click at [321, 513] on button "Vedi su mappa" at bounding box center [303, 507] width 178 height 33
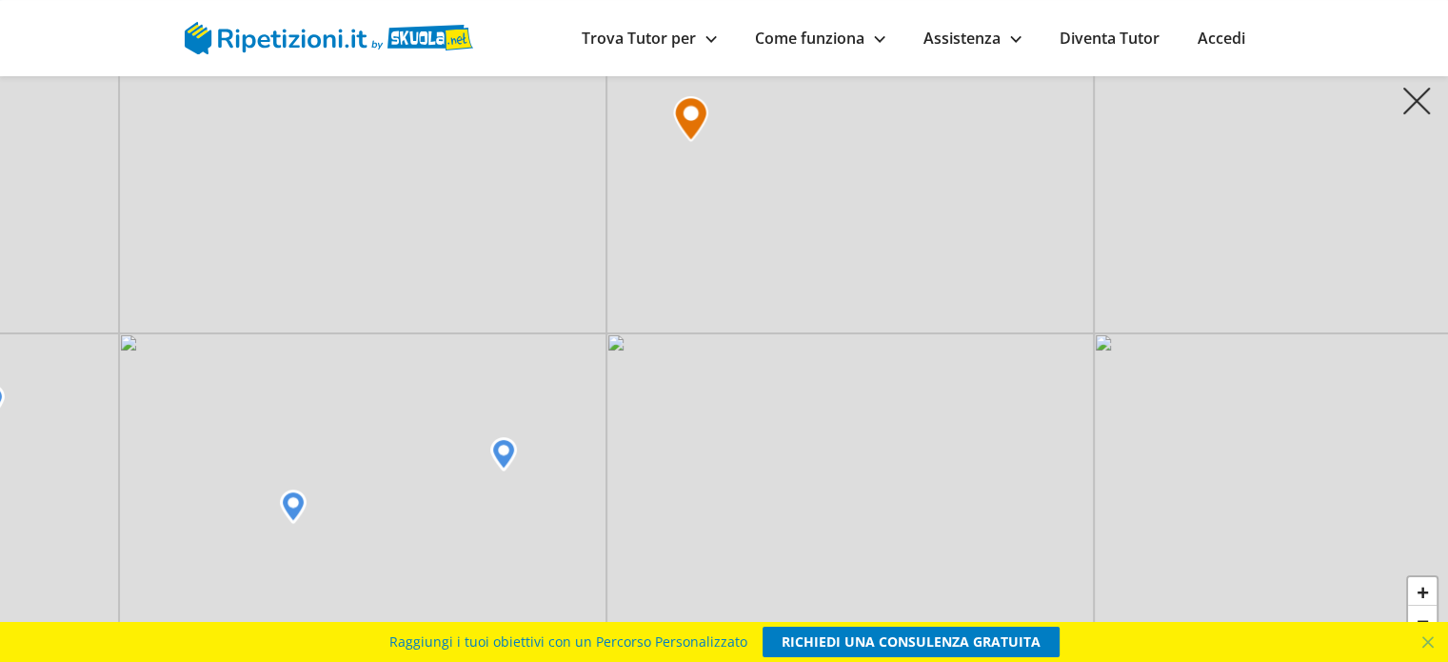
click at [507, 455] on img at bounding box center [503, 454] width 27 height 34
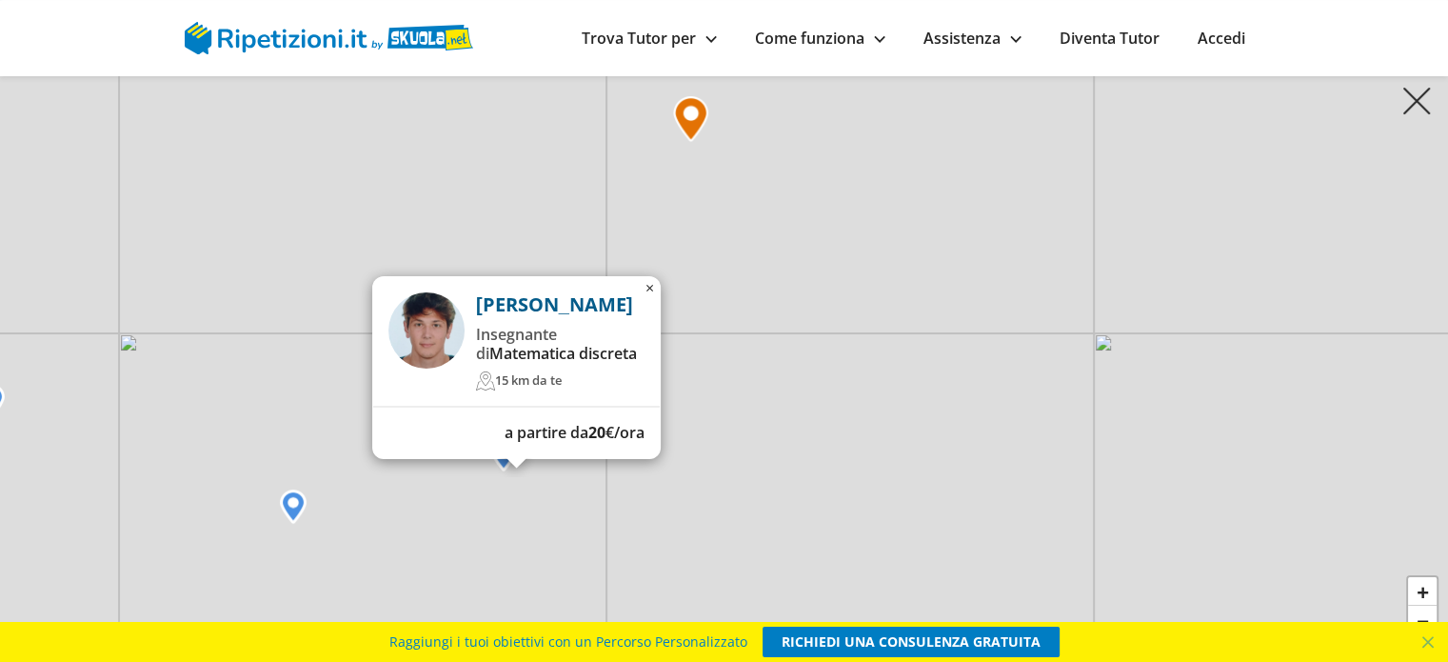
click at [518, 303] on p "[PERSON_NAME]" at bounding box center [560, 304] width 169 height 25
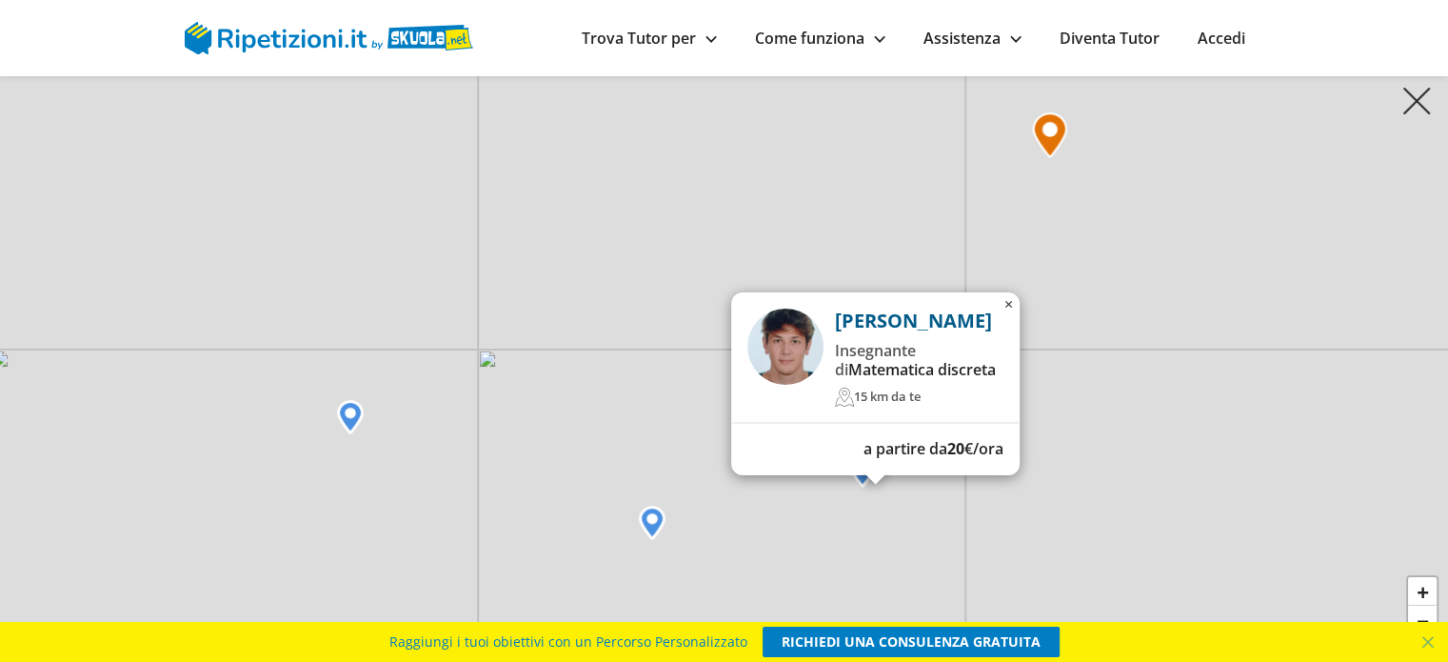
drag, startPoint x: 308, startPoint y: 393, endPoint x: 671, endPoint y: 410, distance: 363.1
click at [671, 410] on div "[PERSON_NAME] Insegnante di Matematica discreta 15 km da te a partire da 20 €/o…" at bounding box center [724, 331] width 1448 height 662
click at [359, 419] on img at bounding box center [354, 418] width 27 height 34
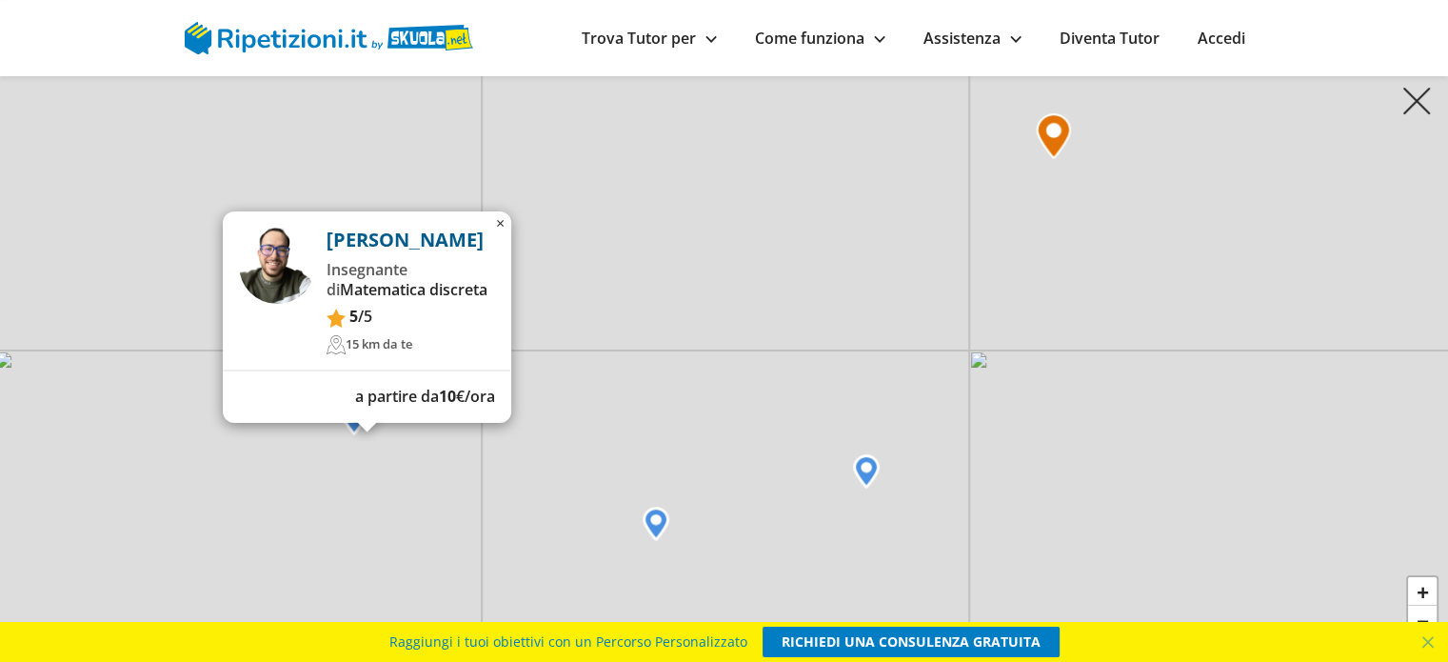
click at [346, 286] on span "Matematica discreta" at bounding box center [414, 289] width 148 height 21
click at [380, 288] on span "Matematica discreta" at bounding box center [414, 289] width 148 height 21
